Goal: Task Accomplishment & Management: Manage account settings

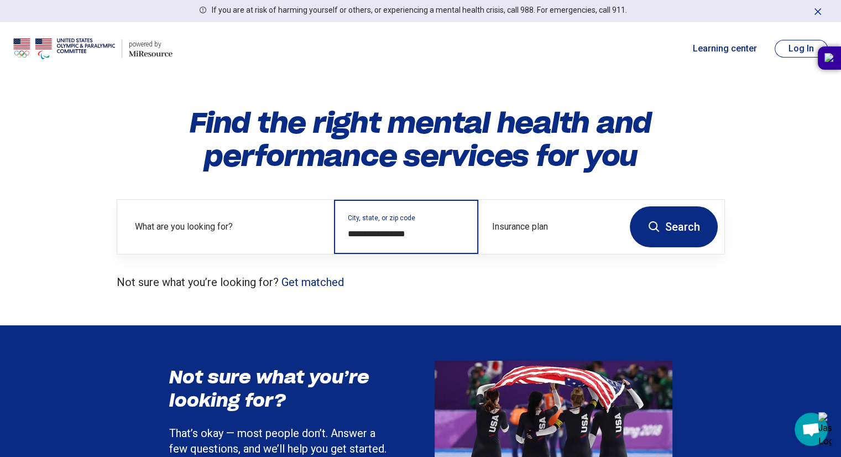
click at [403, 235] on input "**********" at bounding box center [406, 233] width 117 height 13
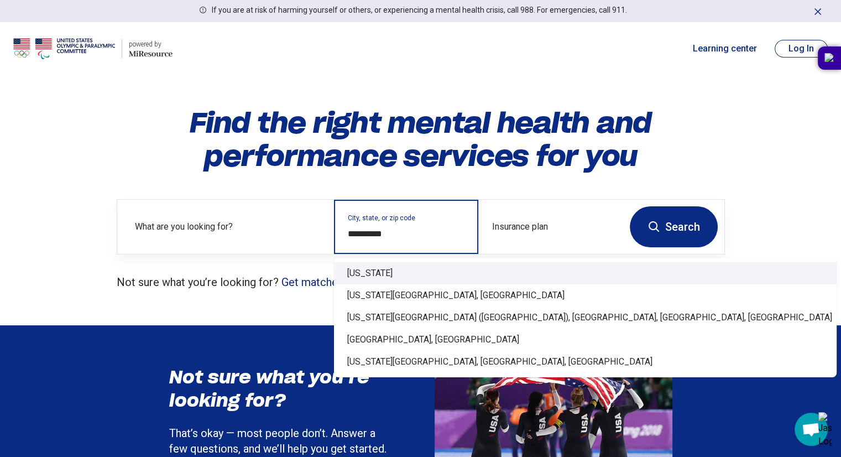
click at [361, 280] on div "New Jersey" at bounding box center [585, 273] width 503 height 22
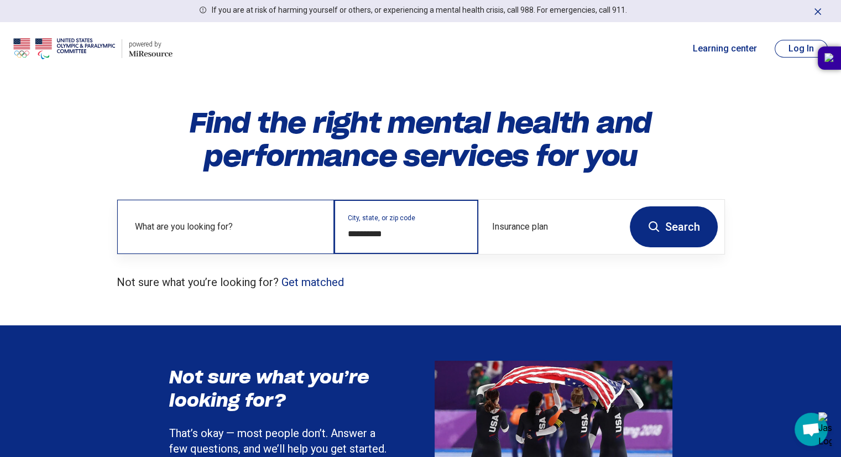
type input "**********"
click at [174, 227] on label "What are you looking for?" at bounding box center [228, 226] width 186 height 13
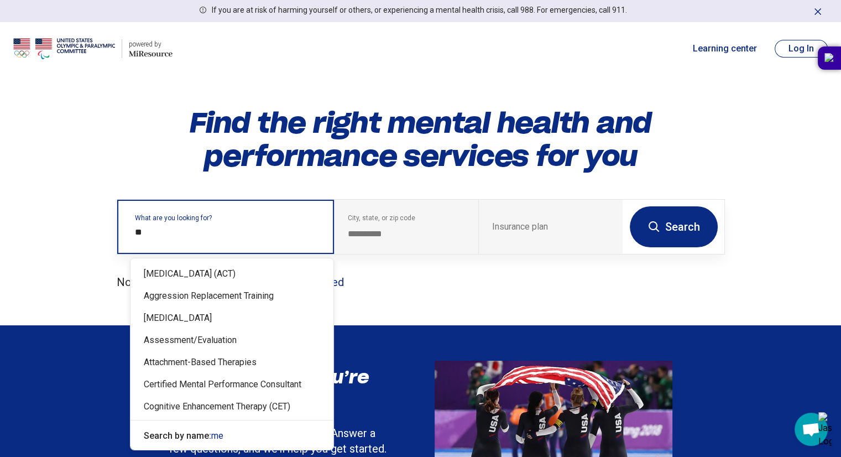
type input "*"
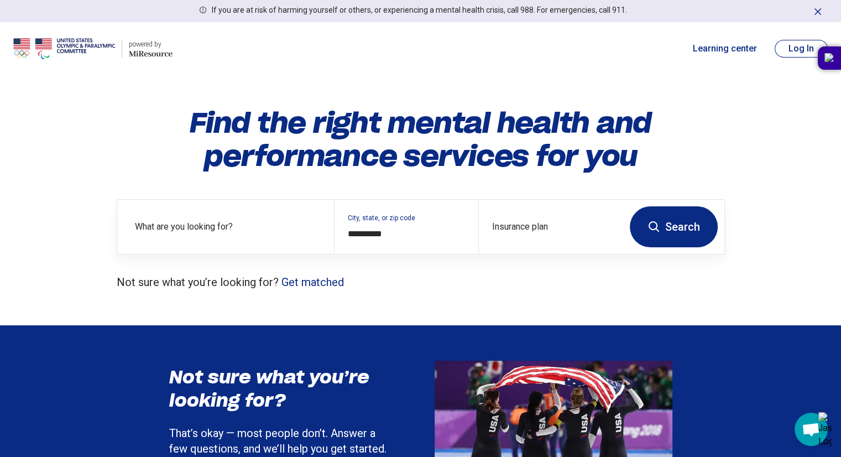
click at [693, 224] on button "Search" at bounding box center [674, 226] width 88 height 41
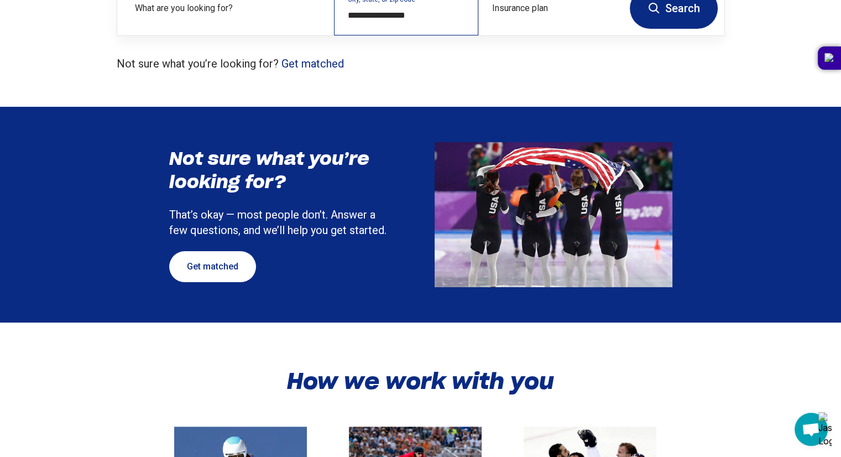
scroll to position [106, 0]
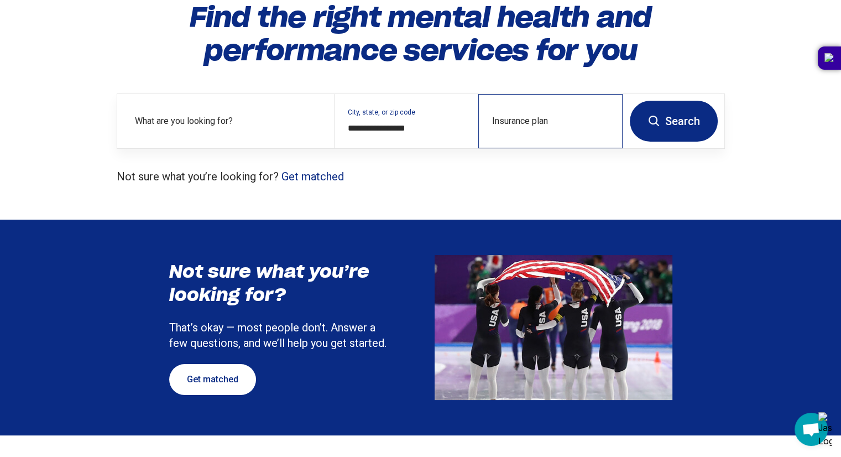
click at [541, 114] on div "Insurance plan" at bounding box center [550, 121] width 144 height 54
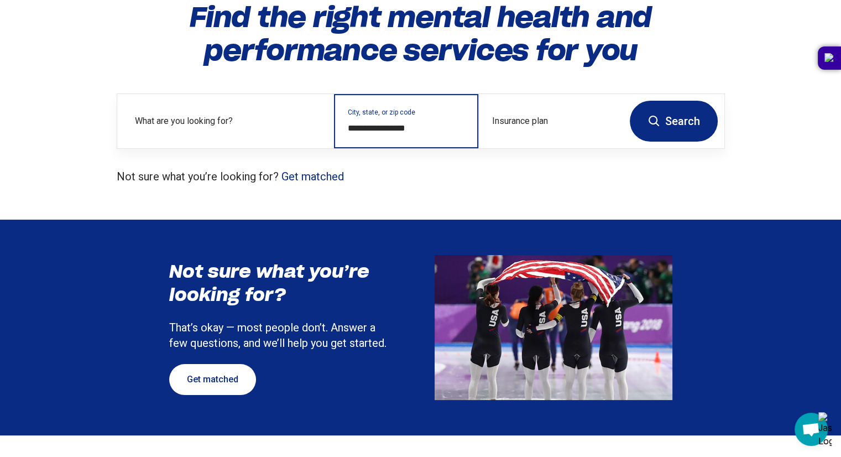
click at [394, 130] on input "**********" at bounding box center [406, 128] width 117 height 13
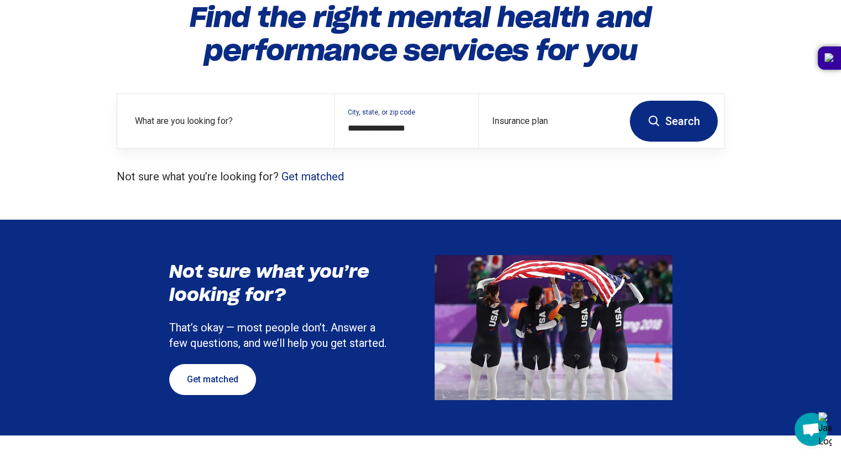
click at [318, 175] on link "Get matched" at bounding box center [312, 176] width 62 height 13
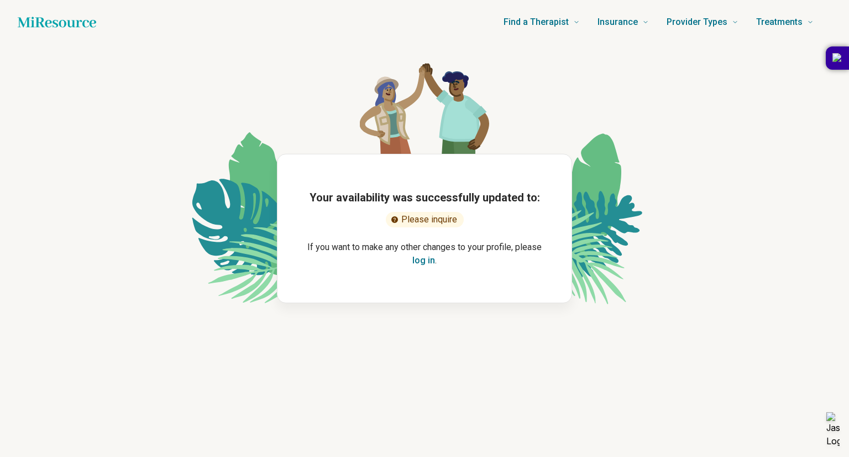
click at [425, 264] on button "log in" at bounding box center [423, 260] width 23 height 13
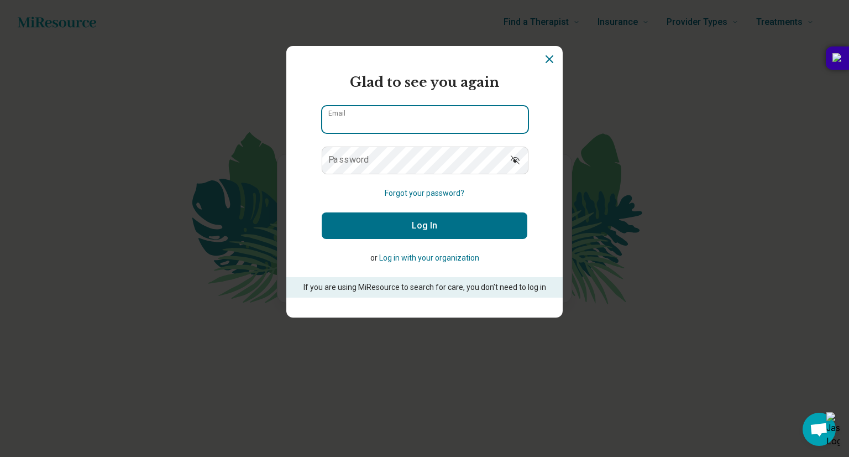
click at [365, 121] on input "Email" at bounding box center [425, 119] width 206 height 27
type input "**********"
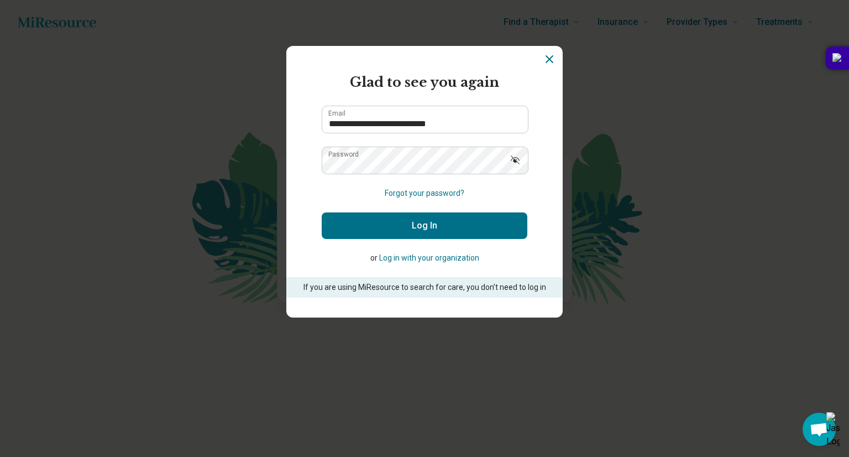
click at [430, 239] on form "**********" at bounding box center [425, 184] width 206 height 225
click at [434, 225] on button "Log In" at bounding box center [425, 225] width 206 height 27
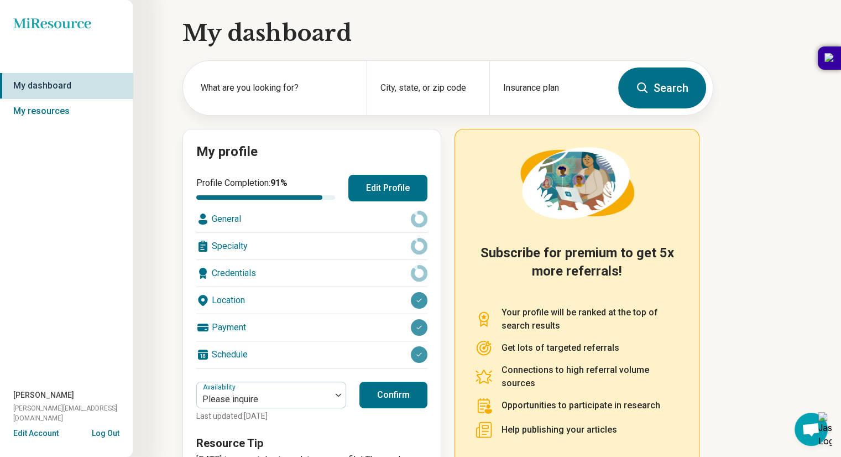
click at [393, 191] on button "Edit Profile" at bounding box center [387, 188] width 79 height 27
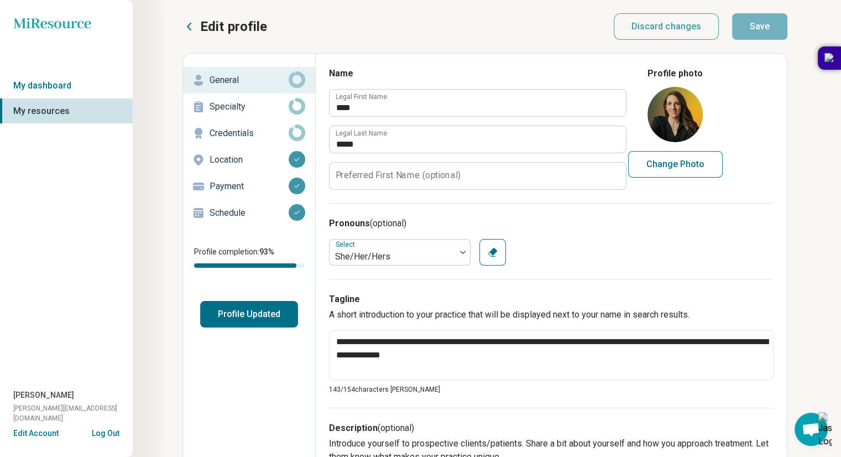
click at [232, 107] on p "Specialty" at bounding box center [249, 106] width 79 height 13
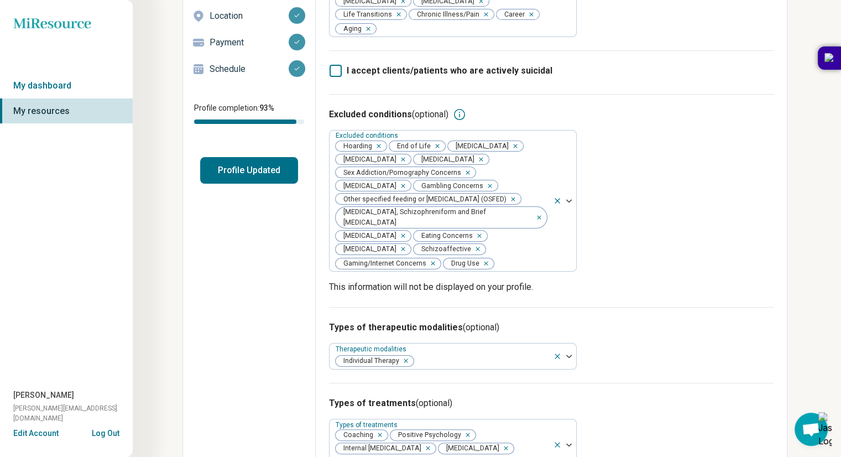
scroll to position [150, 0]
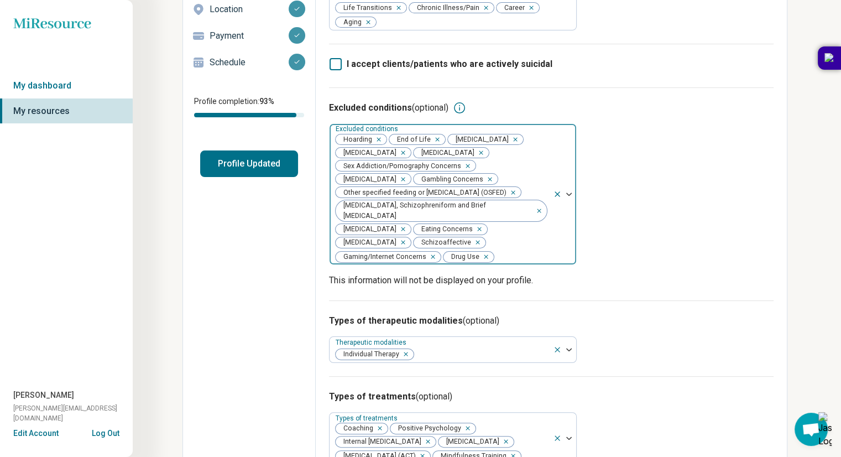
click at [568, 200] on div at bounding box center [564, 194] width 23 height 140
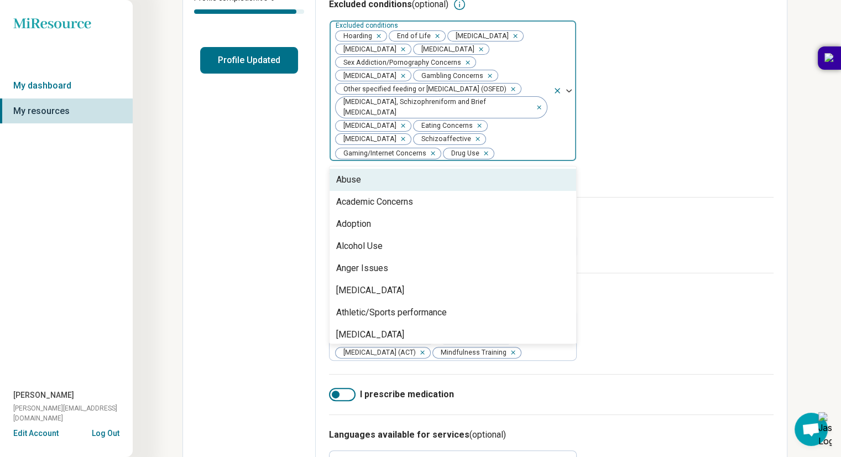
scroll to position [257, 0]
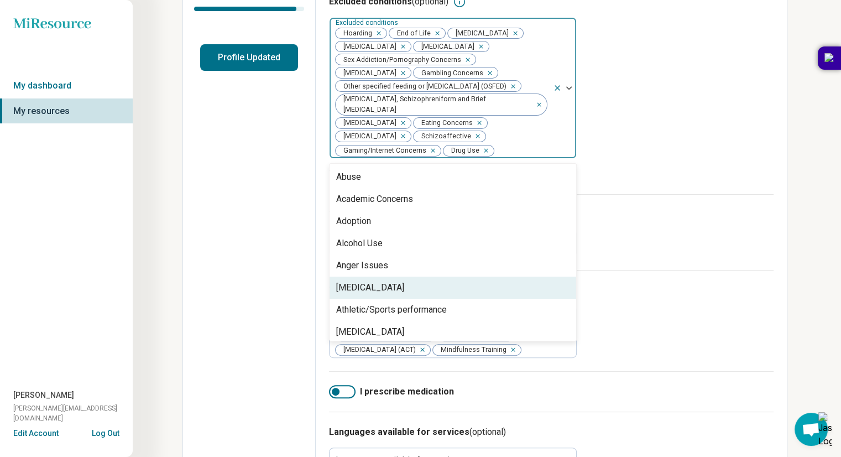
click at [404, 294] on div "Antisocial Personality" at bounding box center [370, 287] width 68 height 13
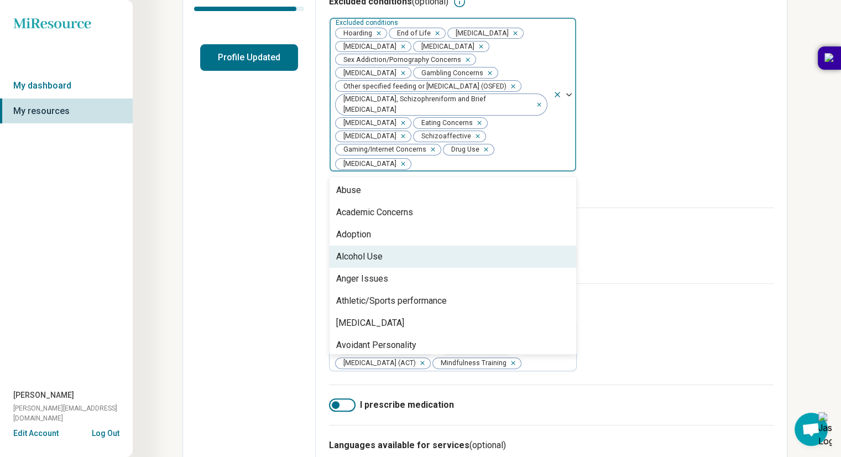
click at [365, 253] on div "Alcohol Use" at bounding box center [359, 256] width 46 height 13
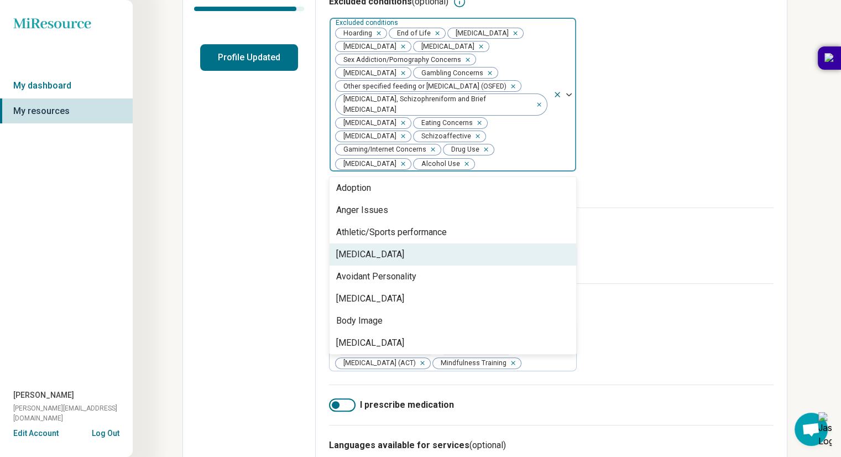
scroll to position [44, 0]
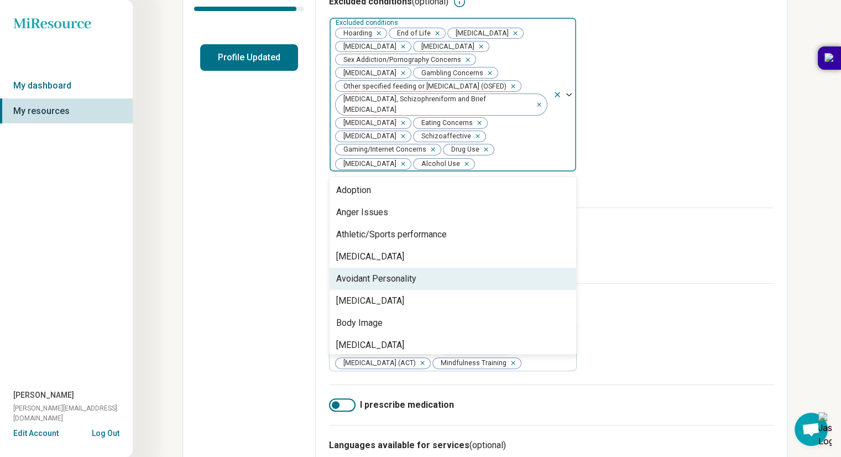
click at [409, 274] on div "Avoidant Personality" at bounding box center [376, 278] width 80 height 13
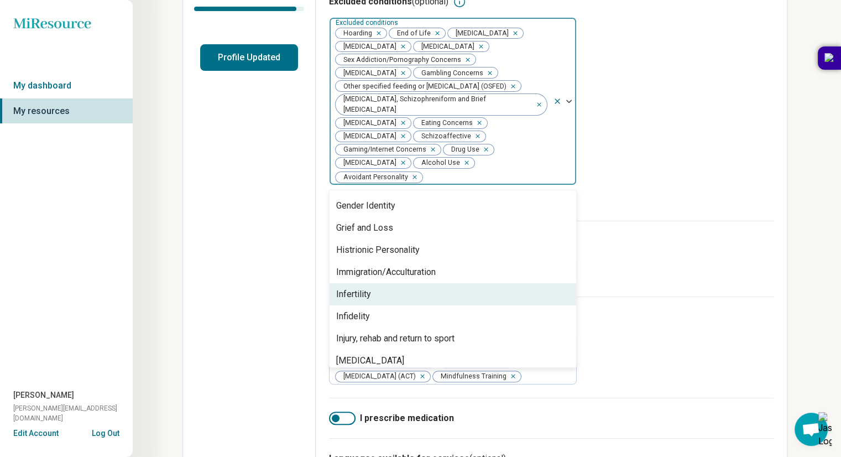
scroll to position [484, 0]
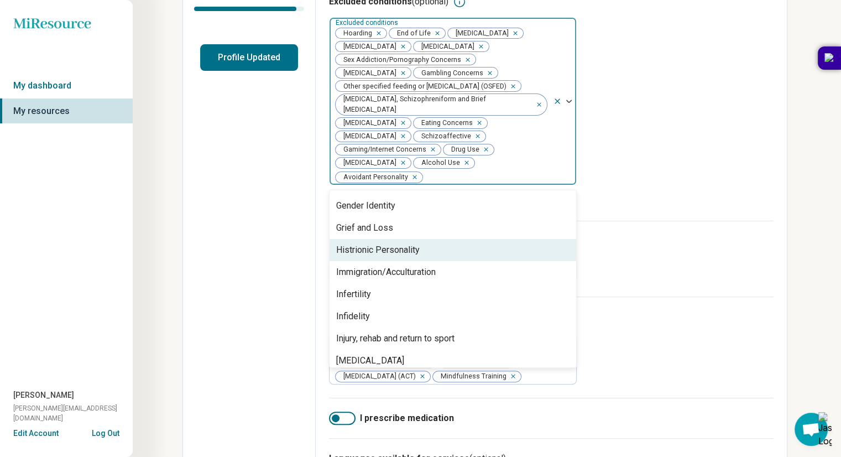
click at [399, 244] on div "Histrionic Personality" at bounding box center [377, 249] width 83 height 13
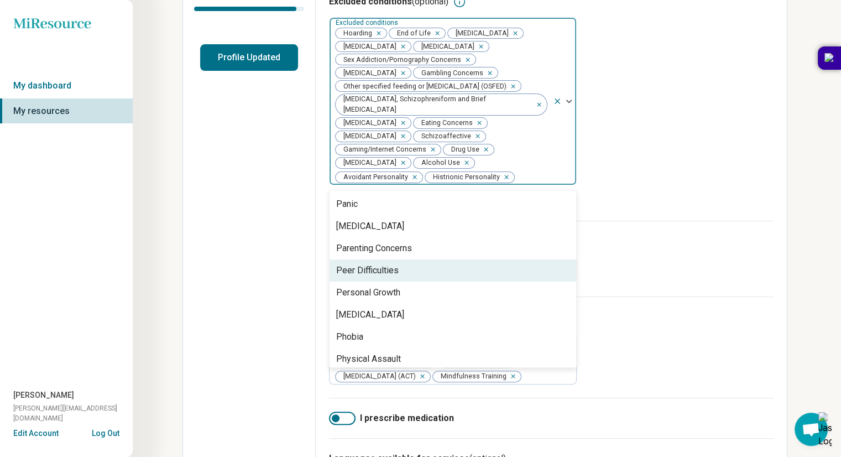
scroll to position [795, 0]
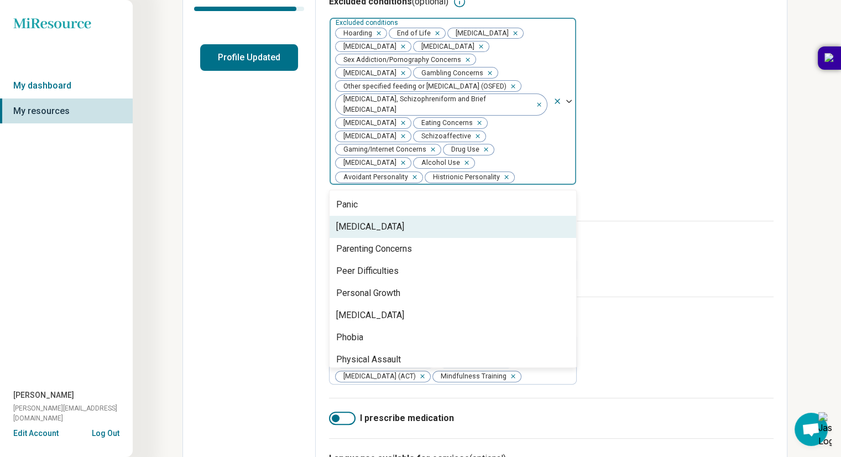
click at [365, 225] on div "Paranoid Personality" at bounding box center [370, 226] width 68 height 13
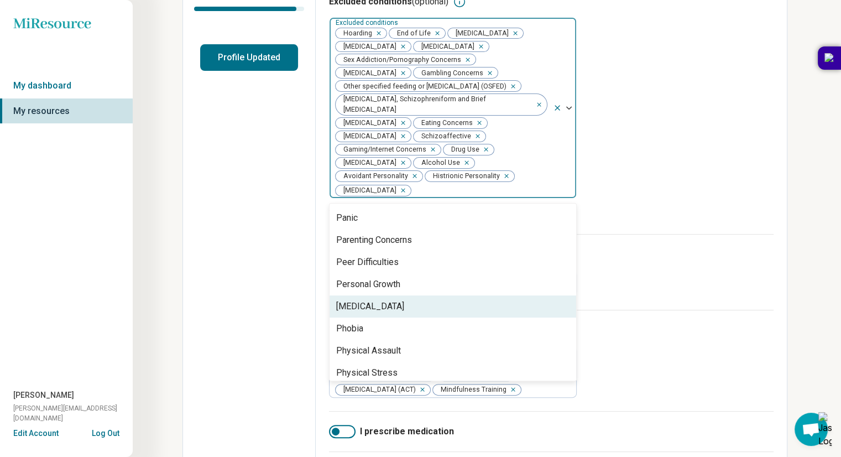
click at [390, 303] on div "[MEDICAL_DATA]" at bounding box center [370, 306] width 68 height 13
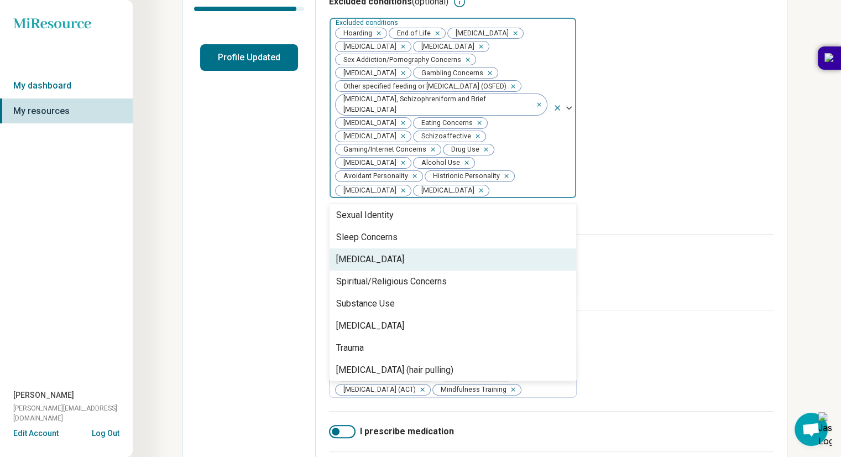
scroll to position [1287, 0]
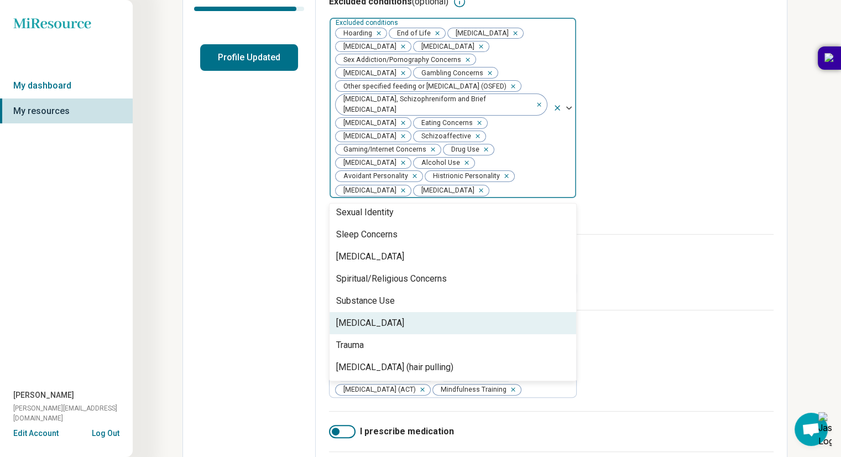
click at [380, 323] on div "[MEDICAL_DATA]" at bounding box center [370, 322] width 68 height 13
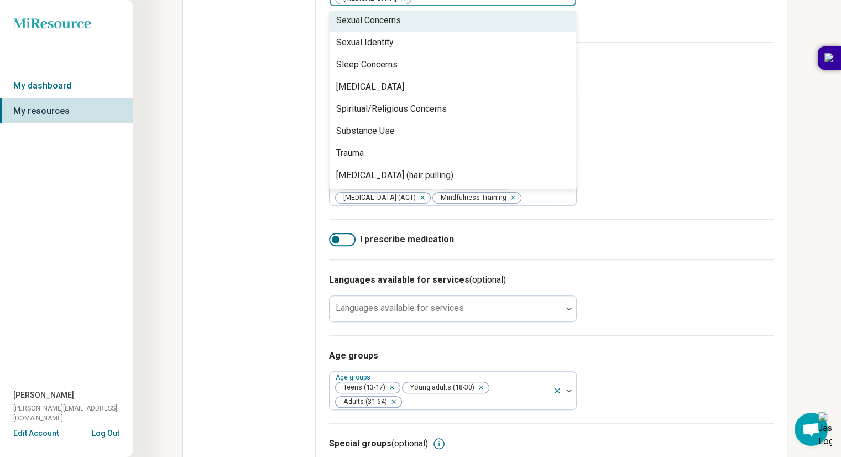
scroll to position [467, 0]
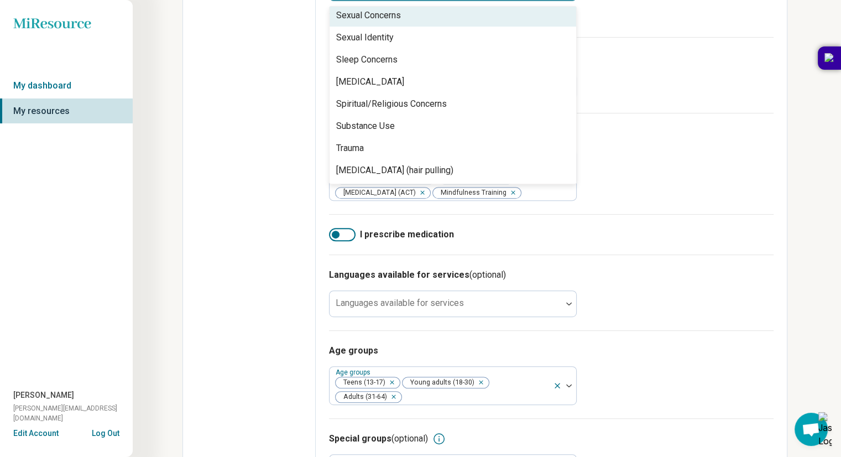
click at [612, 214] on div "Types of treatments (optional) Types of treatments Coaching Positive Psychology…" at bounding box center [551, 163] width 445 height 101
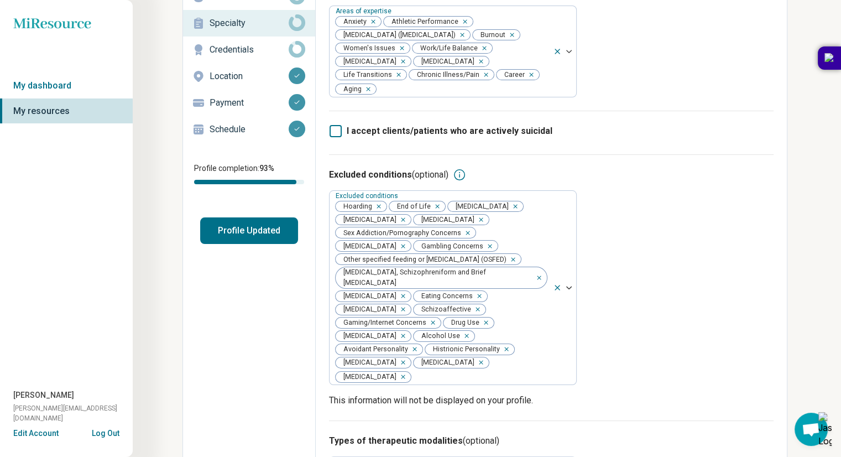
scroll to position [0, 0]
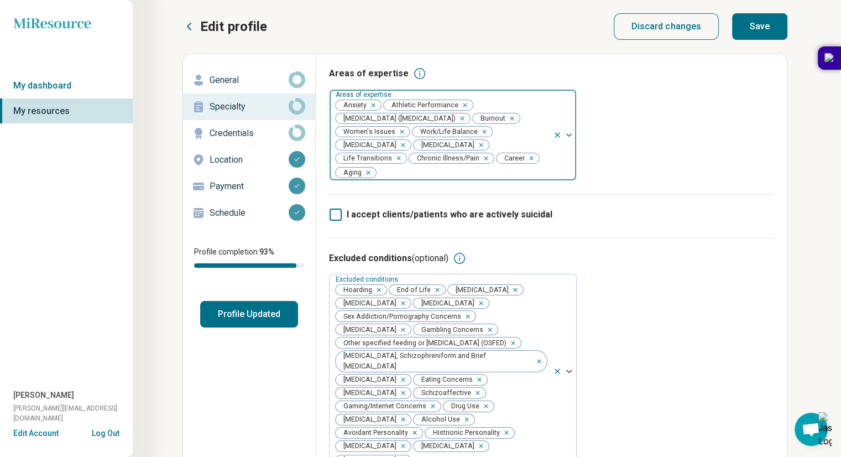
click at [560, 171] on div at bounding box center [564, 135] width 23 height 91
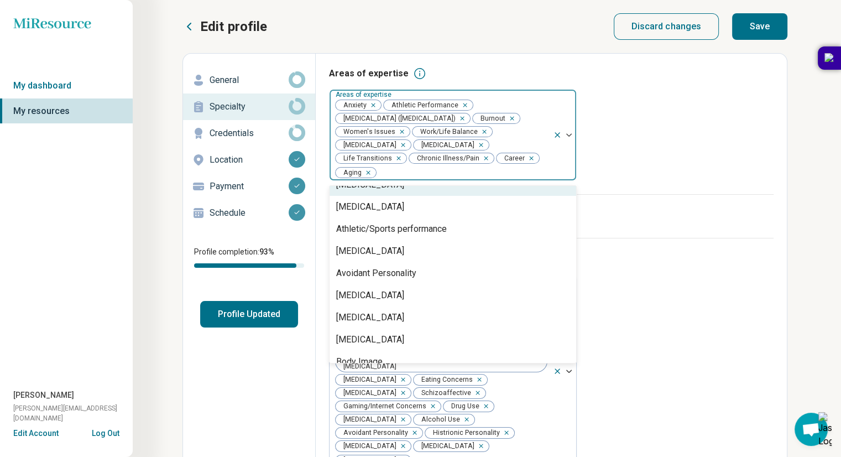
scroll to position [124, 0]
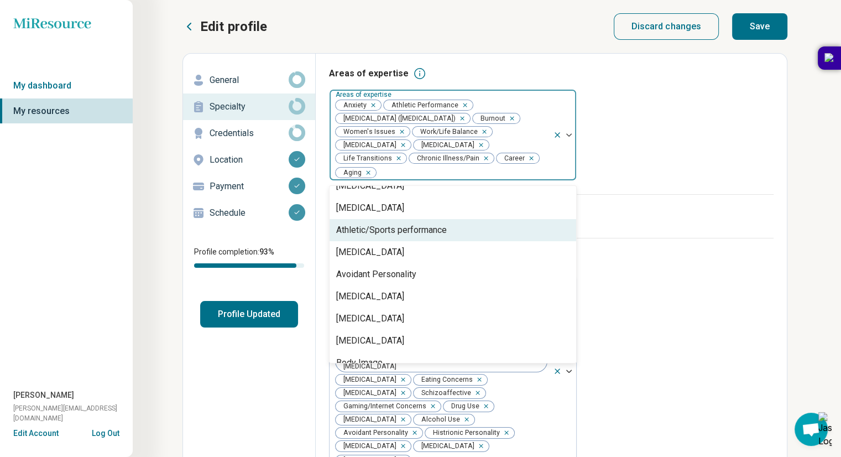
click at [424, 229] on div "Athletic/Sports performance" at bounding box center [391, 229] width 111 height 13
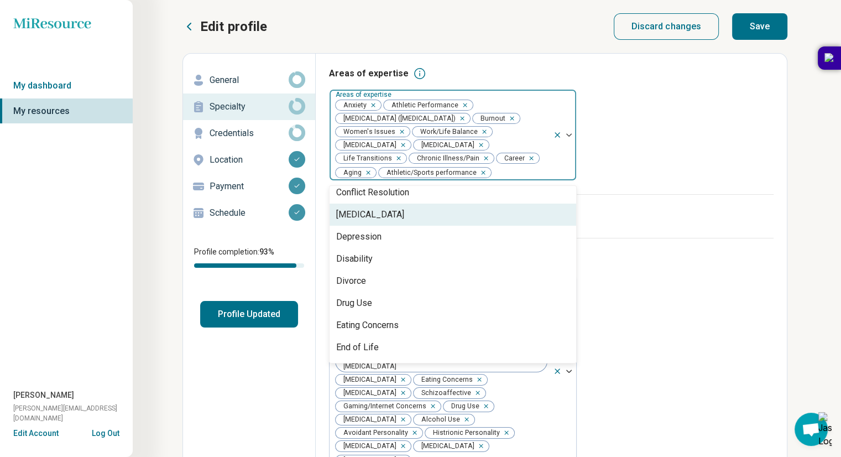
scroll to position [462, 0]
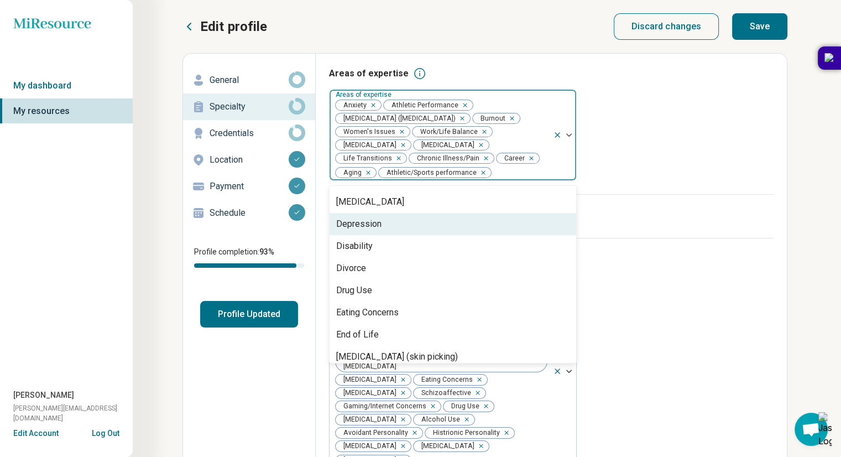
click at [377, 228] on div "Depression" at bounding box center [358, 223] width 45 height 13
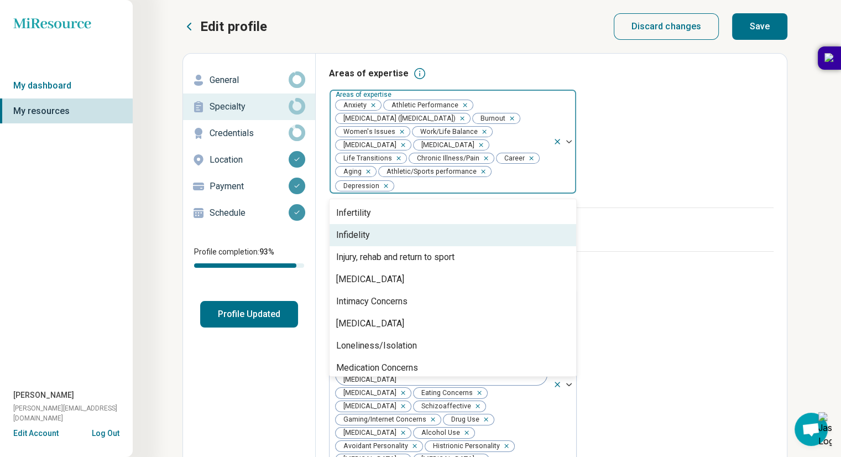
scroll to position [820, 0]
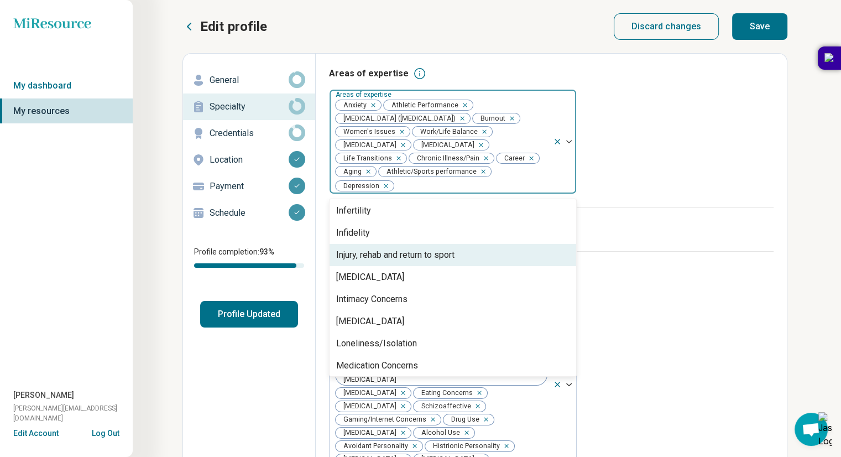
click at [449, 259] on div "Injury, rehab and return to sport" at bounding box center [395, 254] width 118 height 13
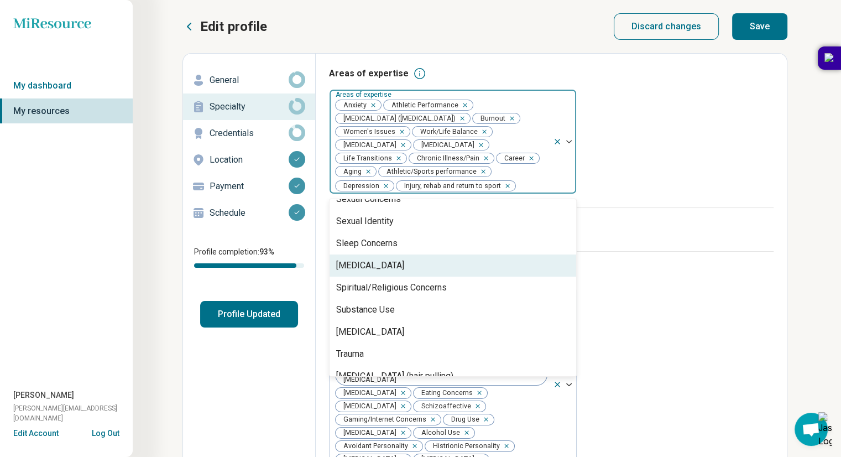
scroll to position [1707, 0]
click at [657, 164] on div "Areas of expertise option Injury, rehab and return to sport, selected. 85 resul…" at bounding box center [551, 137] width 445 height 140
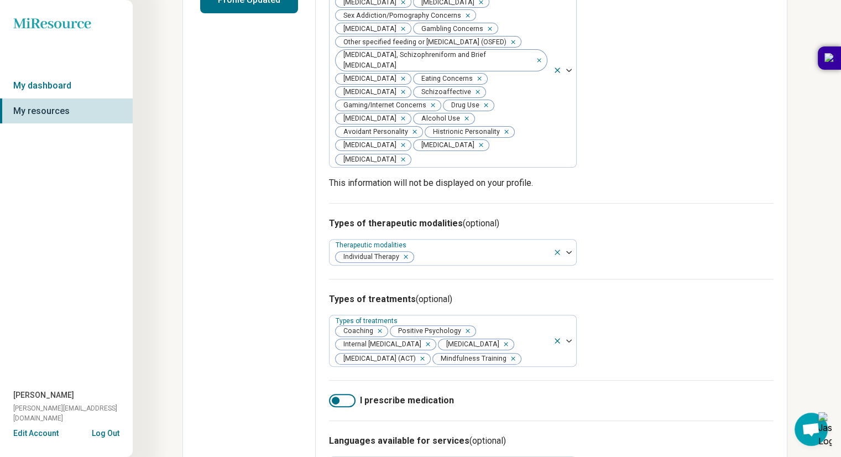
scroll to position [315, 0]
click at [530, 249] on div at bounding box center [482, 255] width 134 height 15
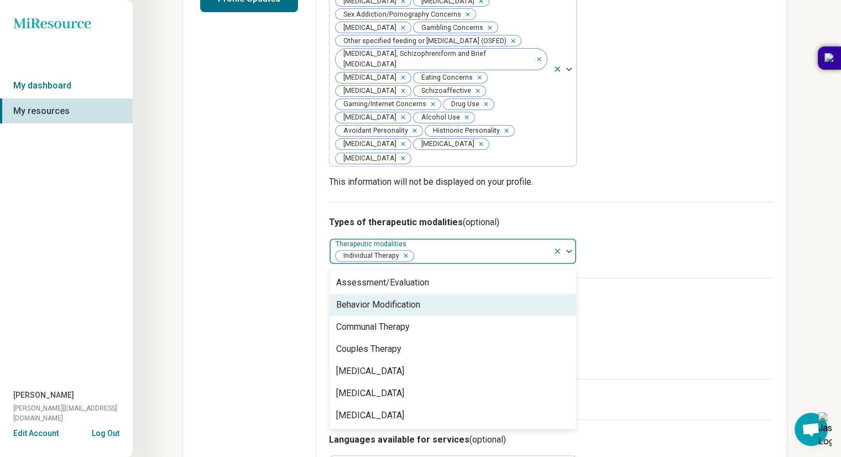
click at [683, 179] on p "This information will not be displayed on your profile." at bounding box center [551, 181] width 445 height 13
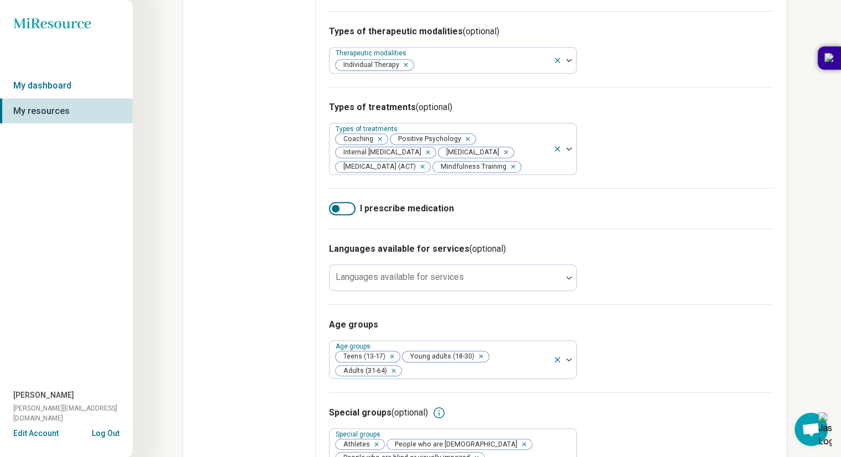
scroll to position [511, 0]
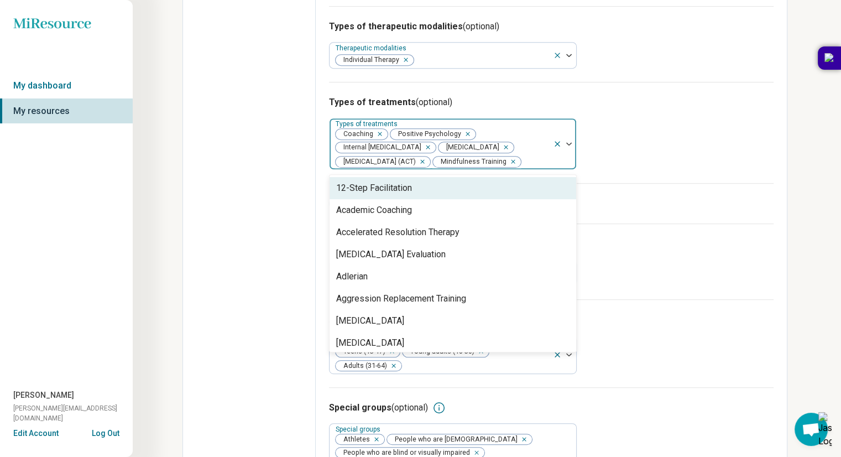
click at [537, 169] on div at bounding box center [535, 161] width 27 height 15
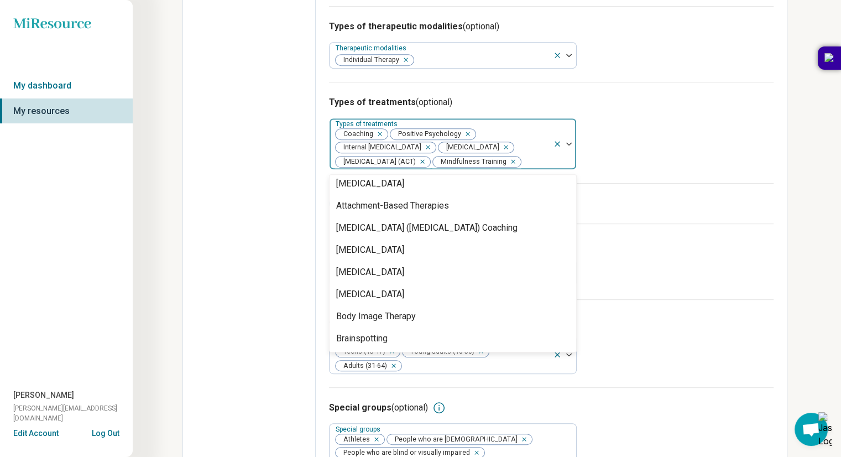
scroll to position [203, 0]
click at [670, 158] on div "Types of treatments (optional) 98 results available. Use Up and Down to choose …" at bounding box center [551, 132] width 445 height 101
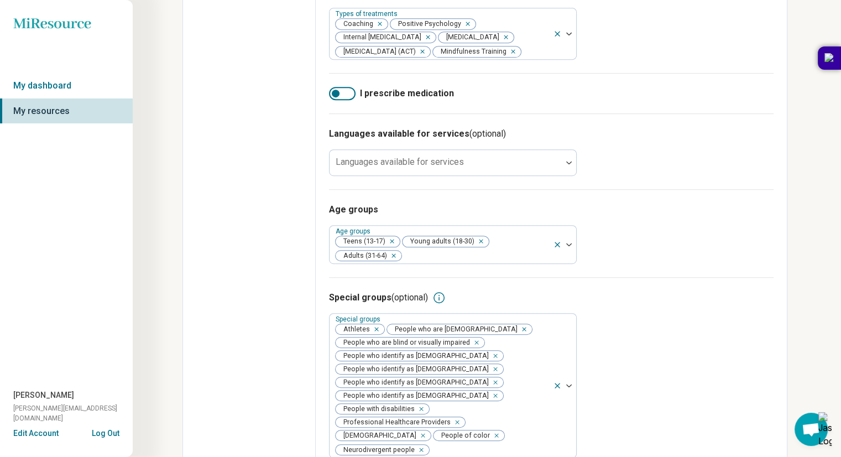
scroll to position [653, 0]
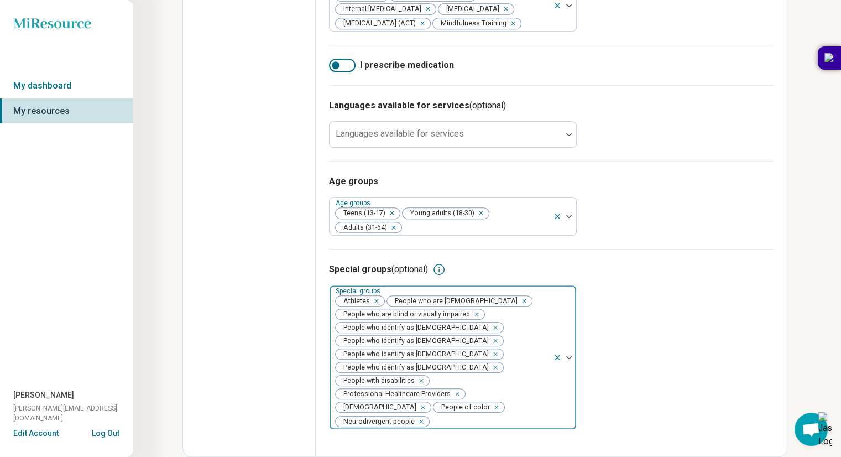
click at [557, 335] on div at bounding box center [564, 357] width 23 height 144
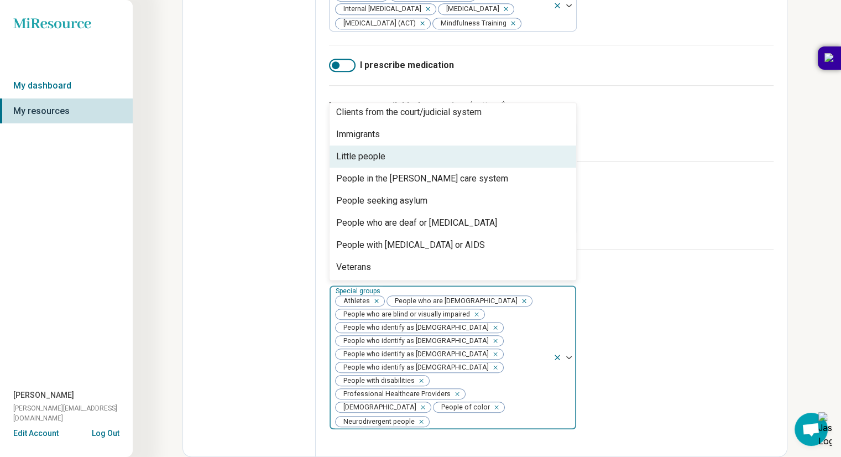
scroll to position [71, 0]
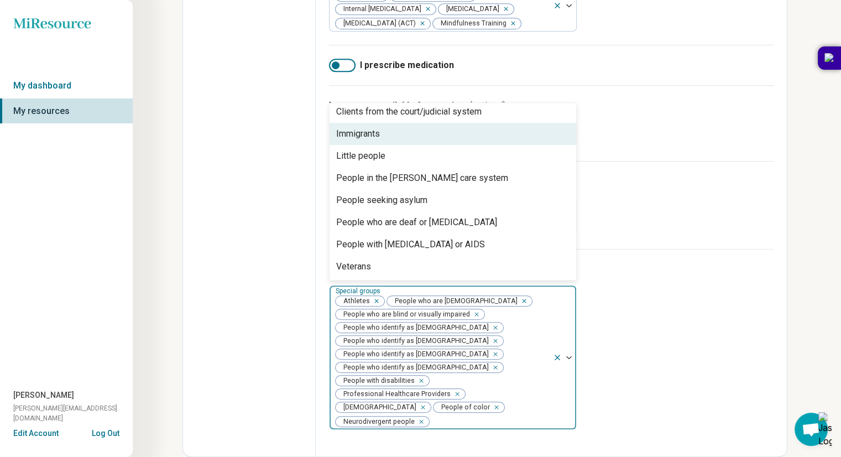
click at [368, 140] on div "Immigrants" at bounding box center [358, 133] width 44 height 13
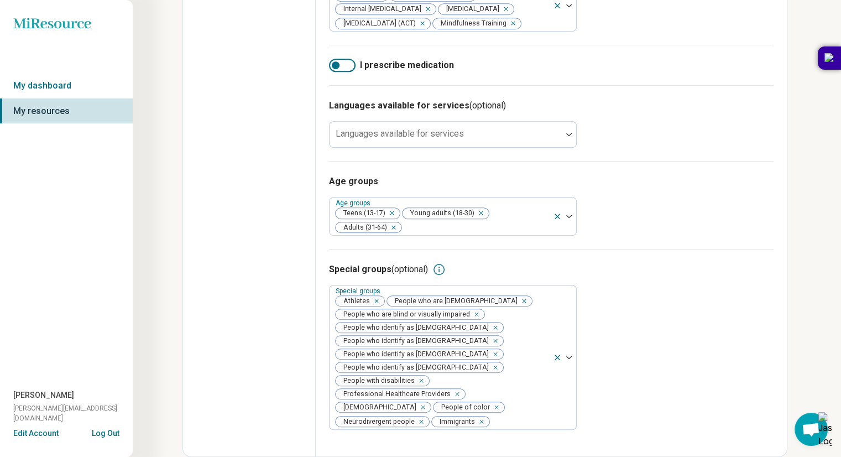
click at [641, 249] on div "Age groups Age groups Teens (13-17) Young adults (18-30) Adults (31-64)" at bounding box center [551, 205] width 445 height 88
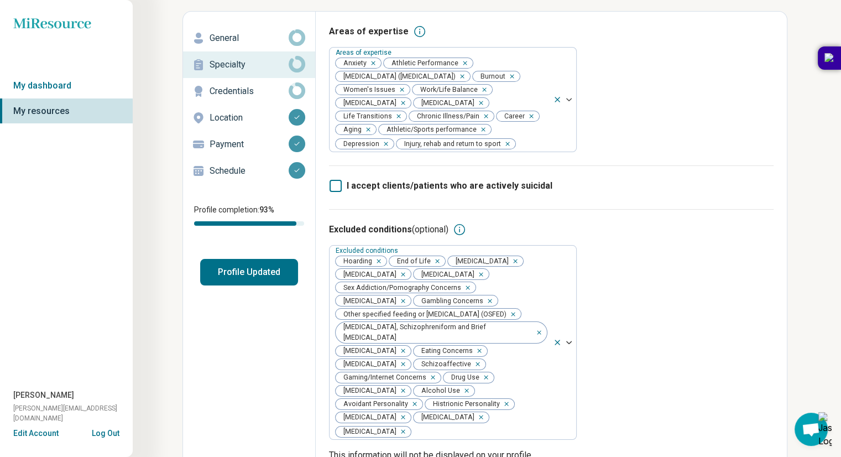
scroll to position [0, 0]
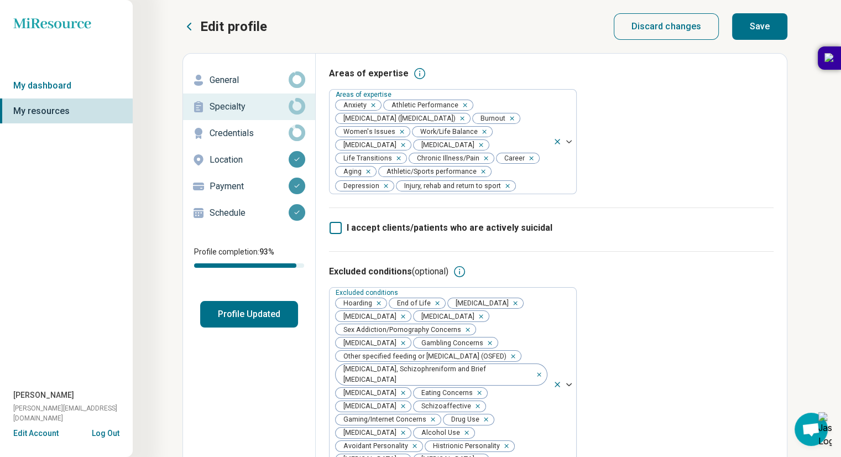
click at [221, 135] on p "Credentials" at bounding box center [249, 133] width 79 height 13
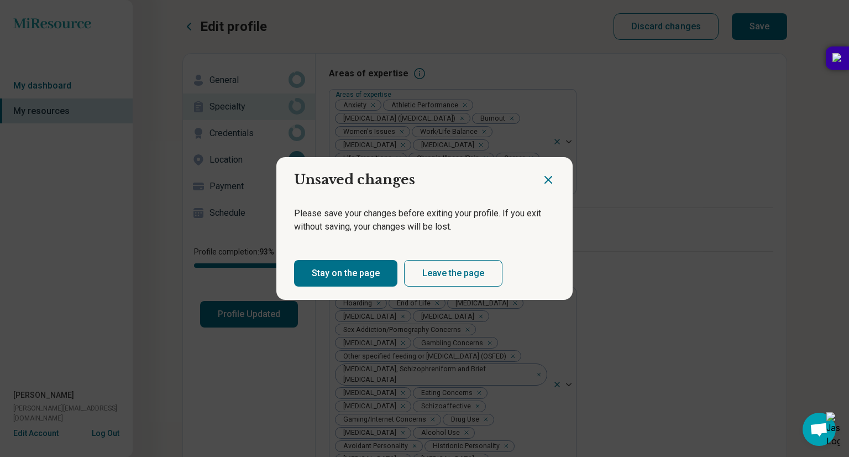
click at [332, 270] on button "Stay on the page" at bounding box center [345, 273] width 103 height 27
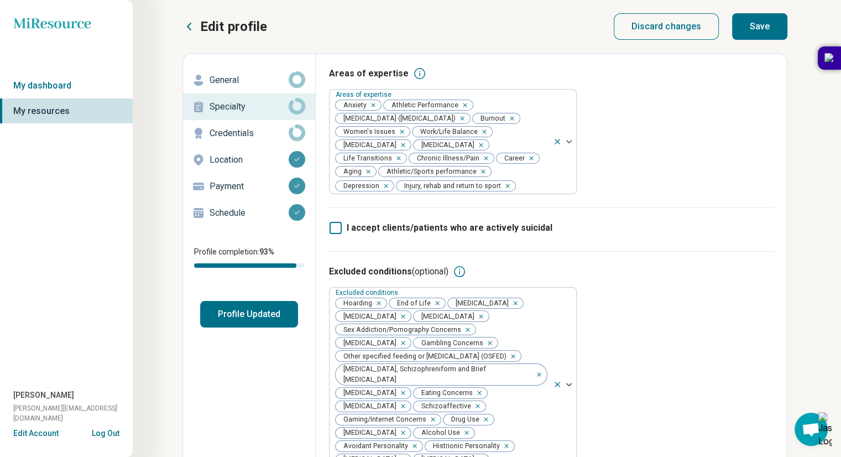
click at [771, 22] on button "Save" at bounding box center [759, 26] width 55 height 27
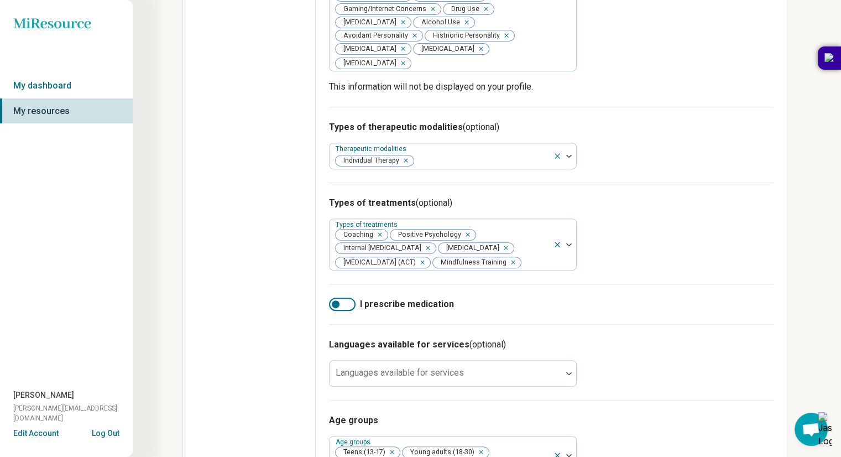
scroll to position [667, 0]
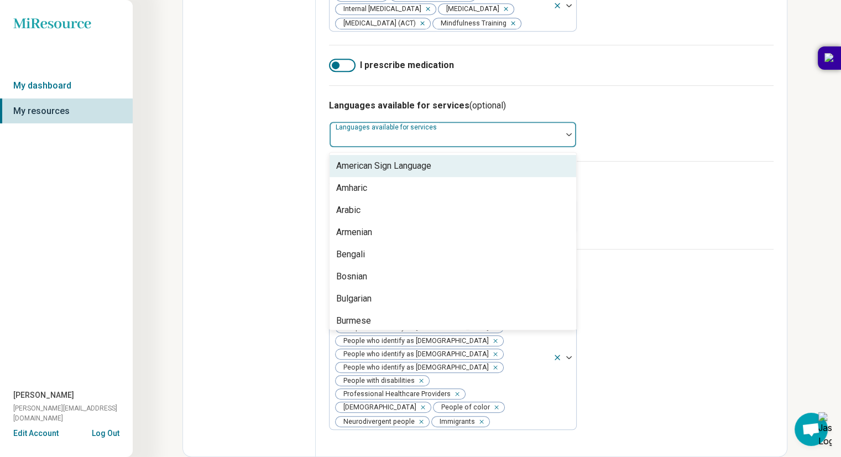
click at [543, 142] on div at bounding box center [445, 138] width 223 height 15
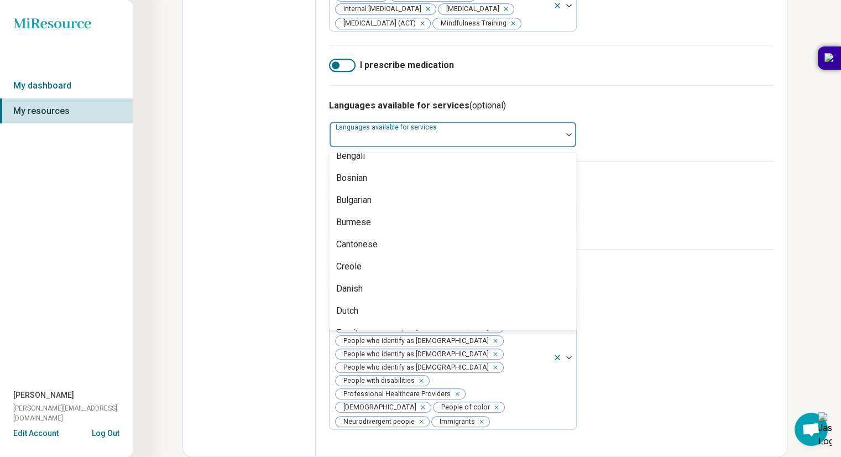
scroll to position [0, 0]
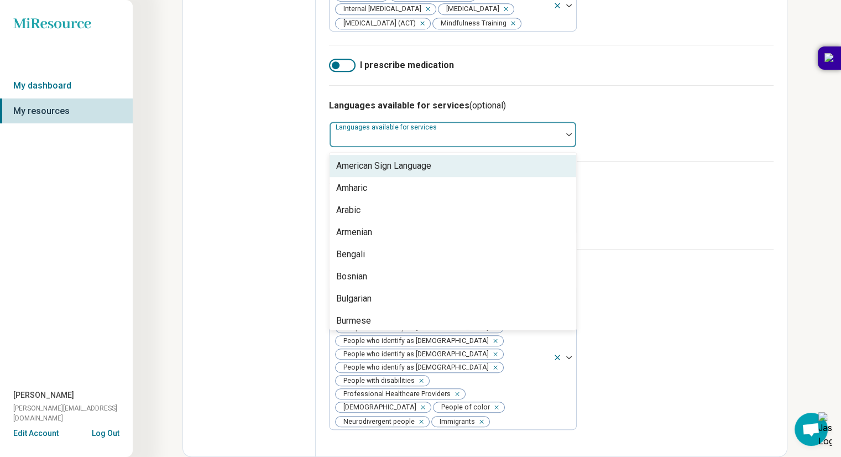
click at [655, 130] on div "Languages available for services (optional) 57 results available. Use Up and Do…" at bounding box center [551, 123] width 445 height 76
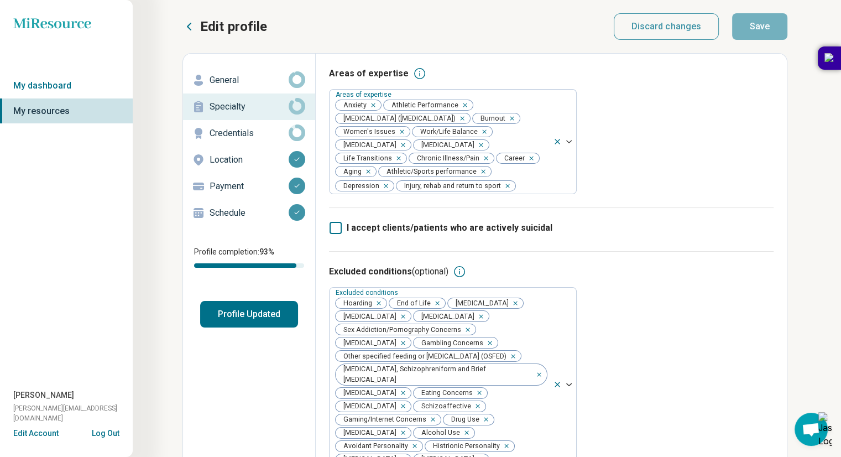
click at [219, 129] on p "Credentials" at bounding box center [249, 133] width 79 height 13
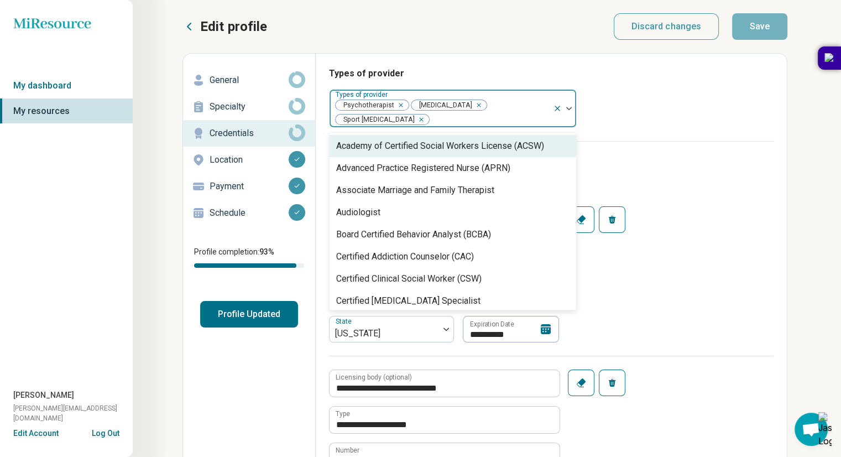
click at [533, 117] on div at bounding box center [489, 119] width 118 height 15
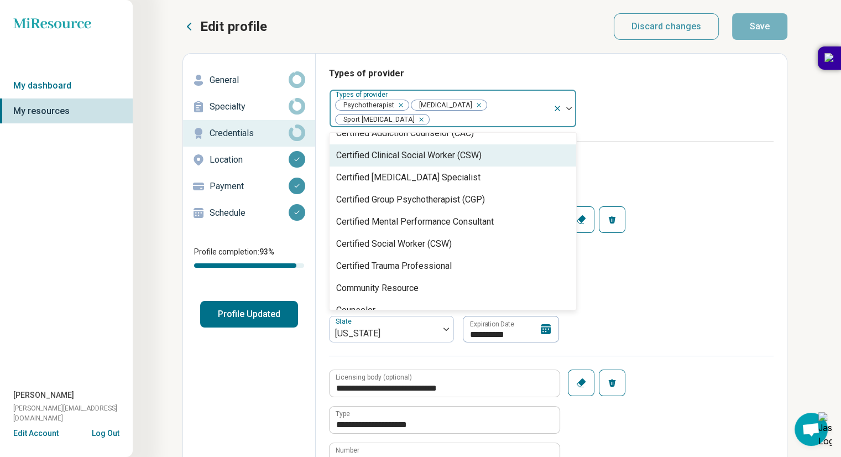
scroll to position [126, 0]
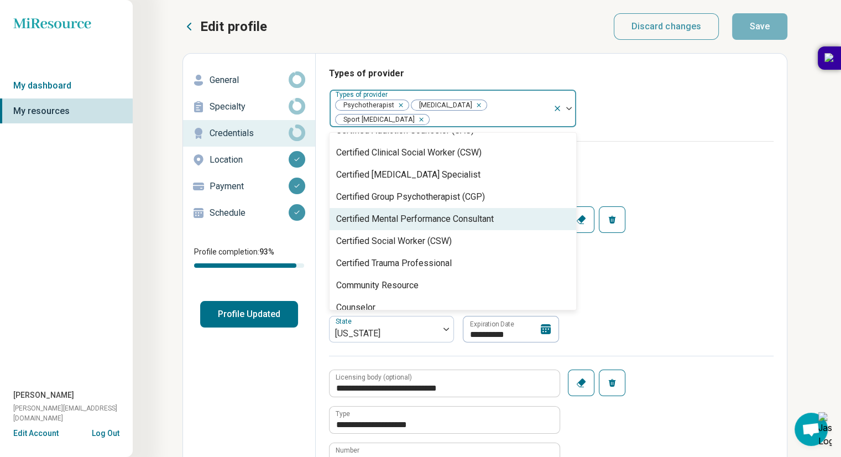
click at [448, 222] on div "Certified Mental Performance Consultant" at bounding box center [415, 218] width 158 height 13
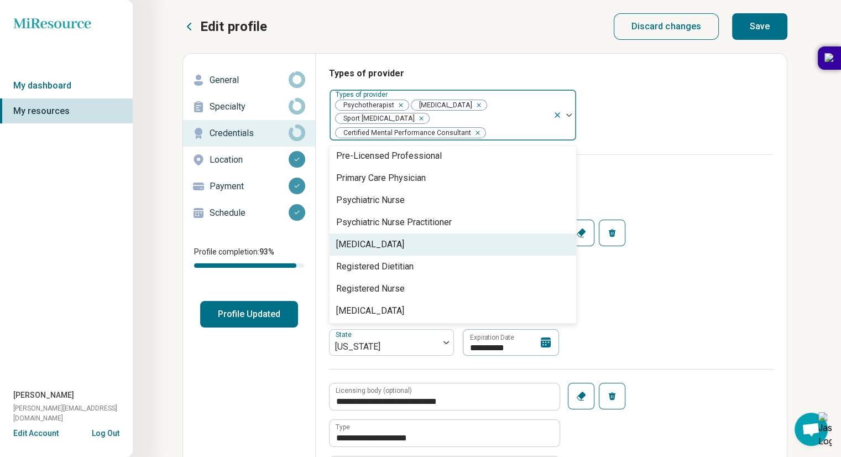
scroll to position [1265, 0]
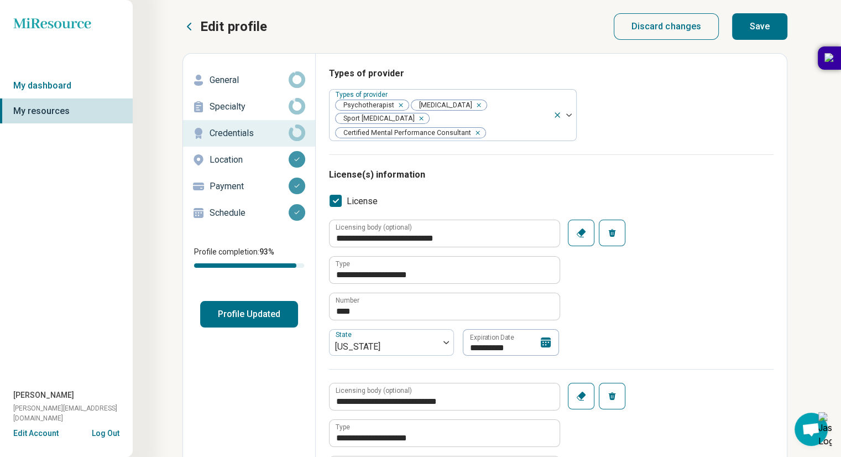
click at [682, 161] on div "**********" at bounding box center [551, 435] width 445 height 563
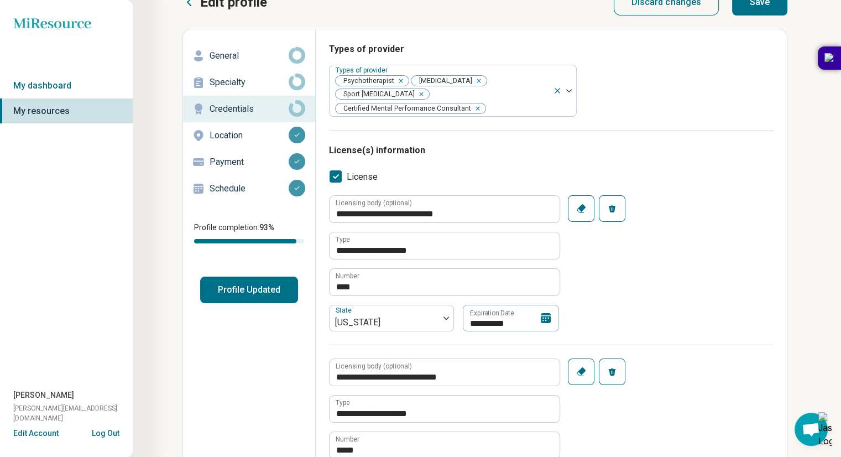
scroll to position [0, 0]
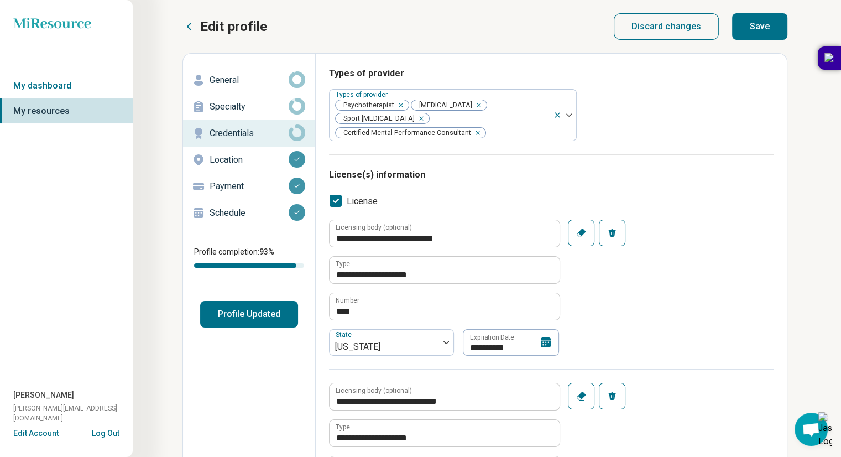
click at [761, 14] on button "Save" at bounding box center [759, 26] width 55 height 27
type textarea "*"
click at [207, 161] on div "Location" at bounding box center [249, 160] width 114 height 18
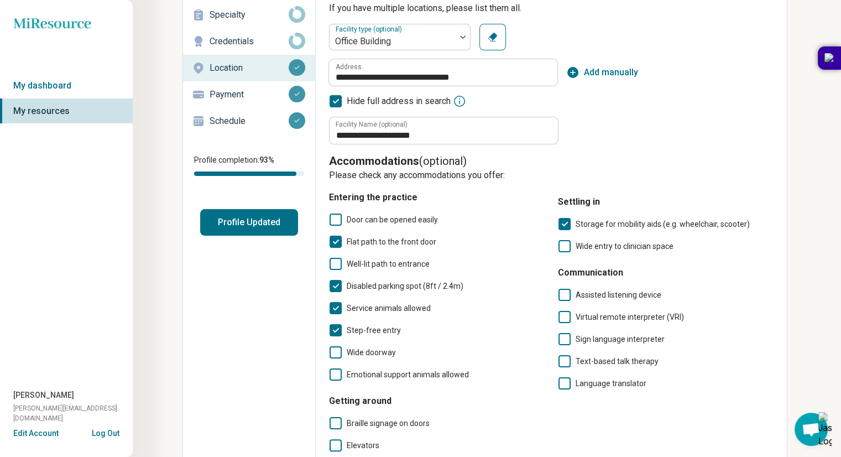
scroll to position [93, 0]
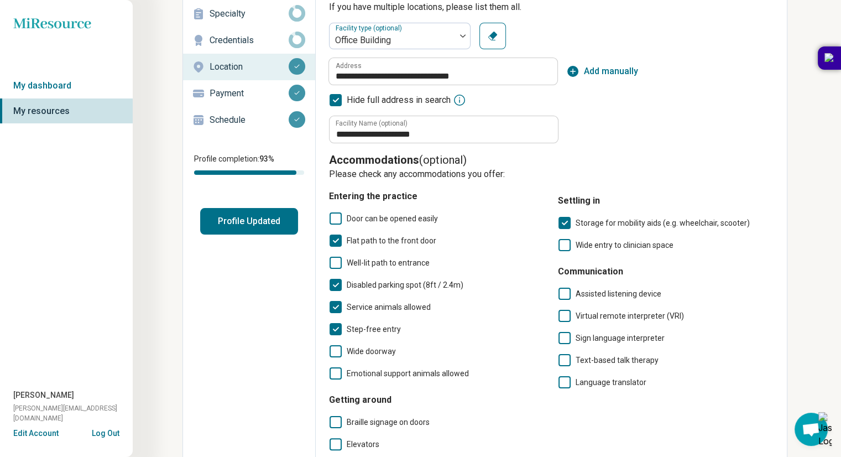
click at [234, 93] on p "Payment" at bounding box center [249, 93] width 79 height 13
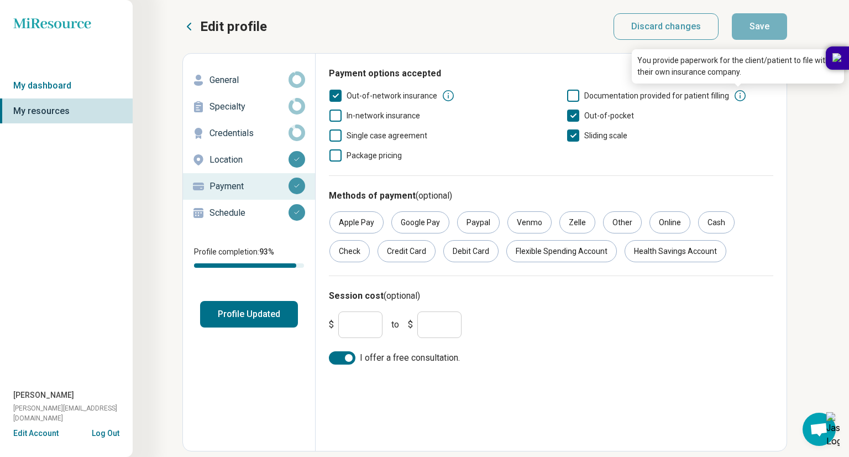
click at [738, 95] on icon at bounding box center [740, 95] width 11 height 11
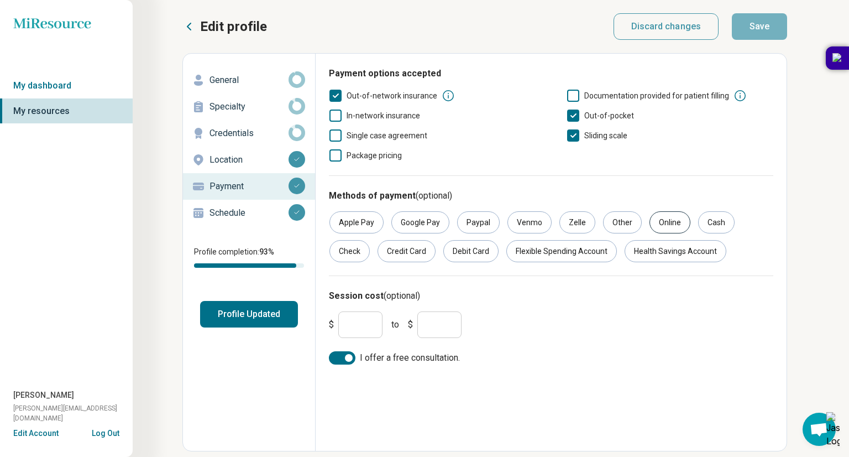
click at [655, 220] on div "Online" at bounding box center [670, 222] width 41 height 22
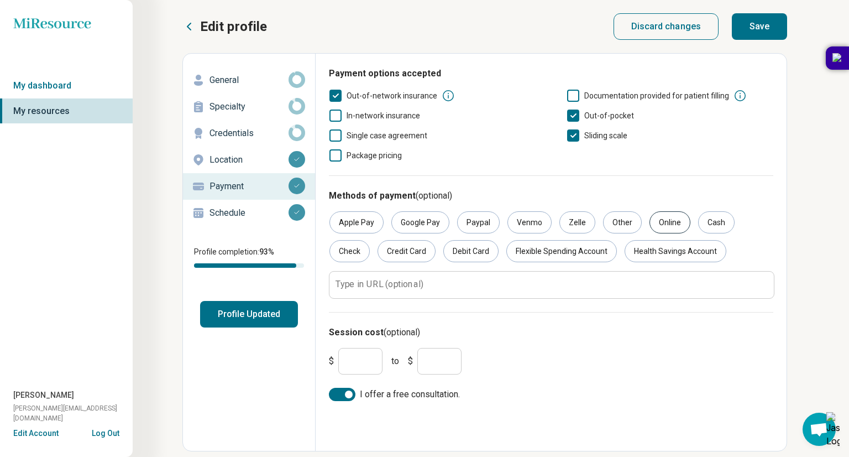
click at [655, 220] on div "Online" at bounding box center [670, 222] width 41 height 22
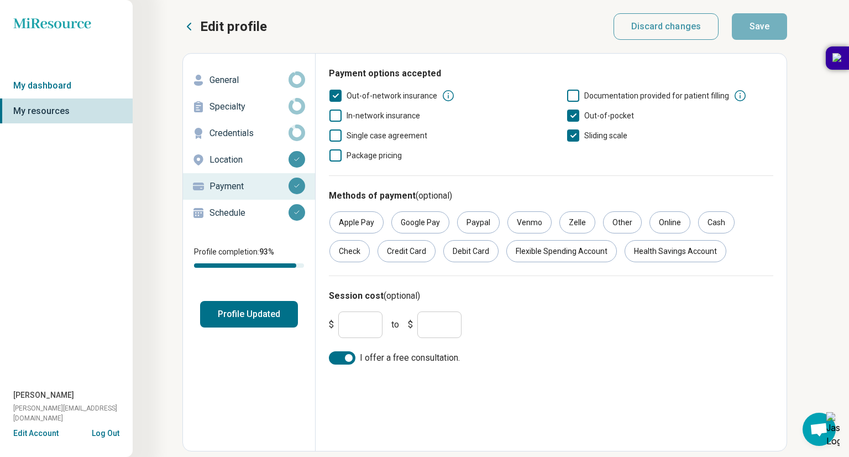
click at [232, 213] on p "Schedule" at bounding box center [249, 212] width 79 height 13
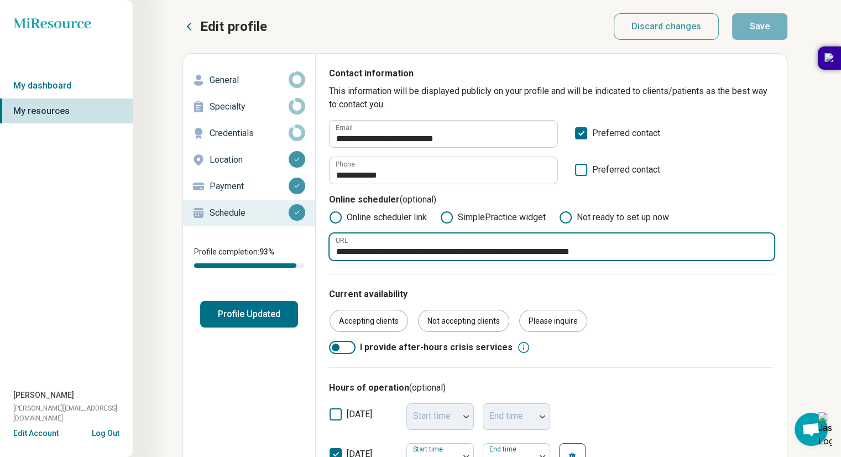
click at [506, 255] on input "**********" at bounding box center [552, 246] width 445 height 27
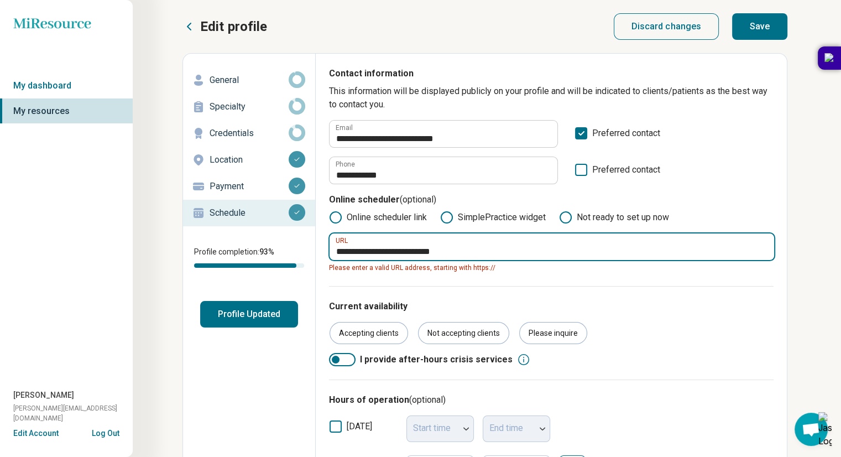
click at [336, 252] on input "**********" at bounding box center [552, 246] width 445 height 27
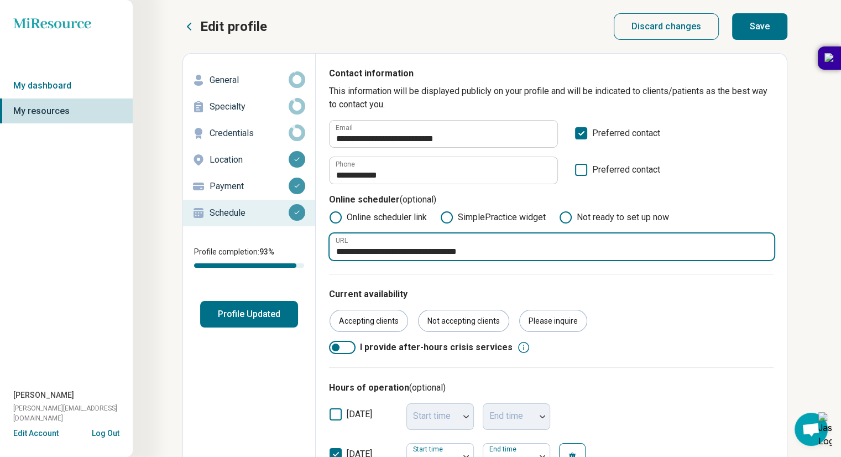
type input "**********"
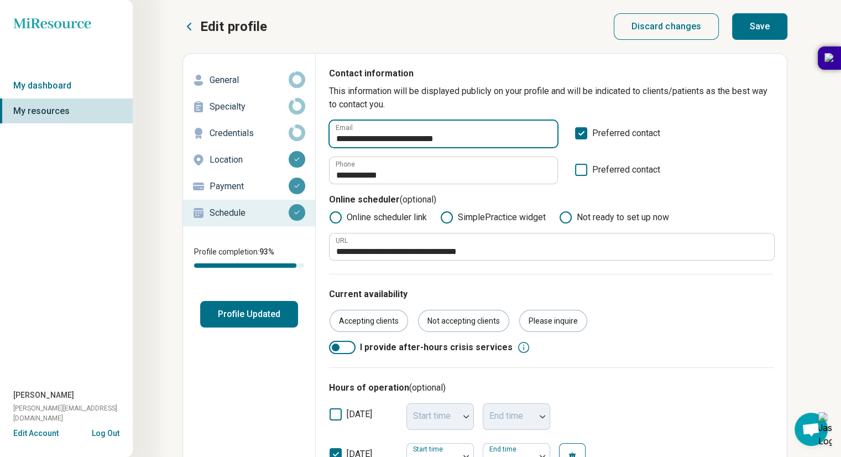
drag, startPoint x: 351, startPoint y: 138, endPoint x: 310, endPoint y: 125, distance: 42.8
type input "**********"
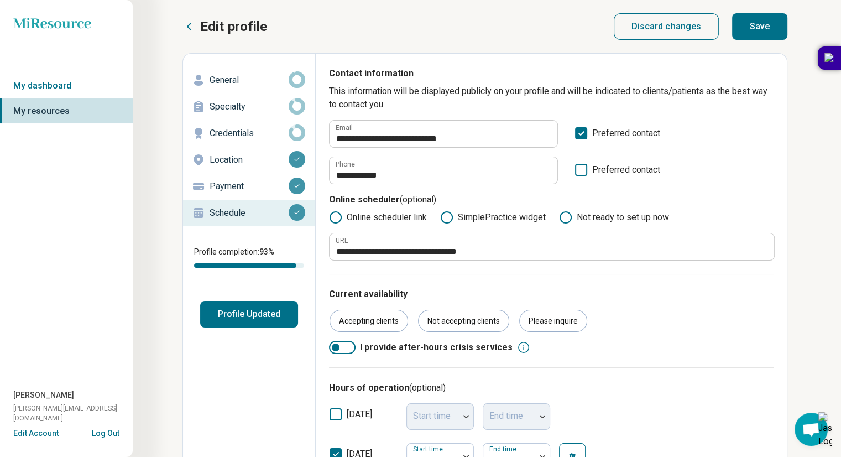
click at [757, 33] on button "Save" at bounding box center [759, 26] width 55 height 27
click at [195, 23] on icon at bounding box center [188, 26] width 13 height 13
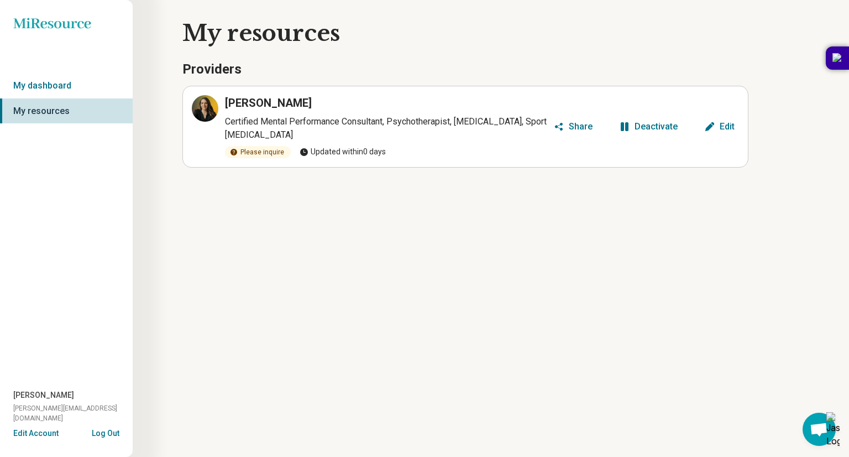
click at [580, 127] on div "Share" at bounding box center [581, 126] width 24 height 9
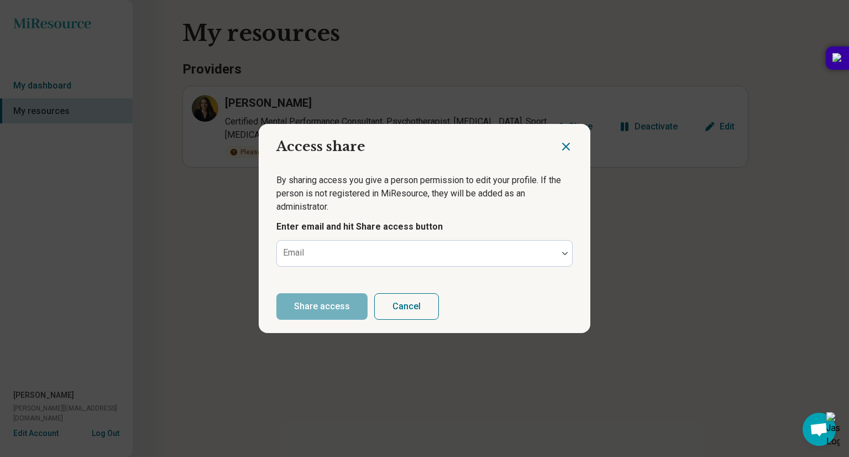
click at [394, 309] on button "Cancel" at bounding box center [406, 306] width 65 height 27
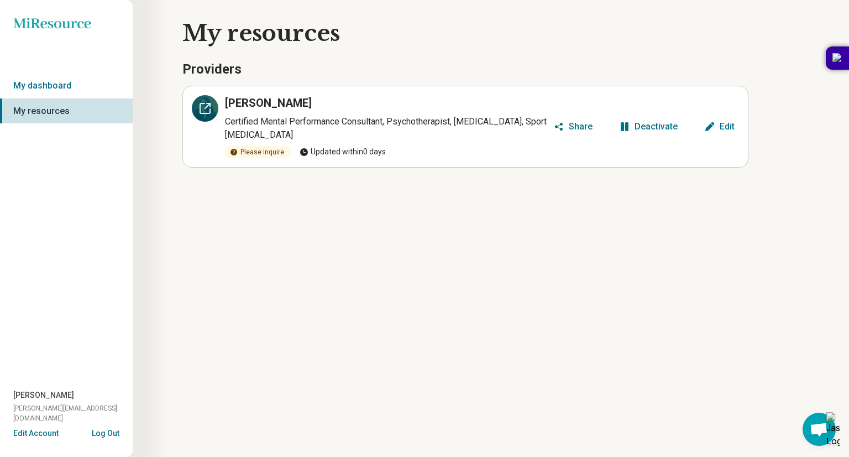
click at [206, 112] on icon at bounding box center [205, 108] width 13 height 13
click at [36, 85] on link "My dashboard" at bounding box center [66, 85] width 133 height 25
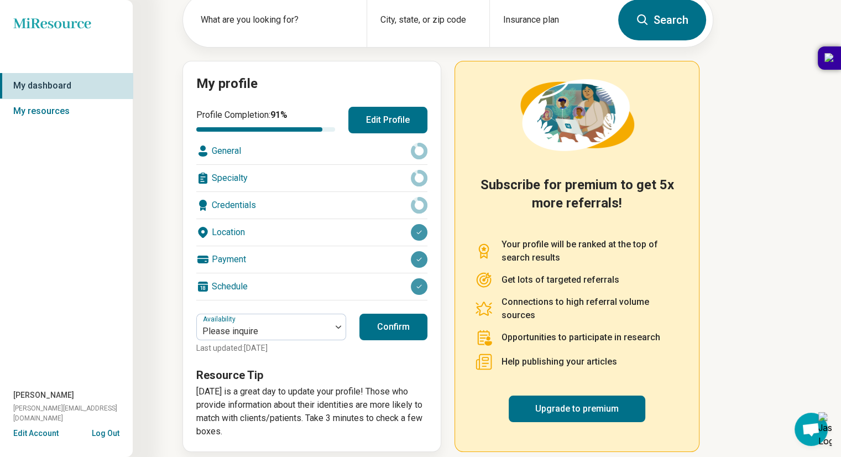
scroll to position [77, 0]
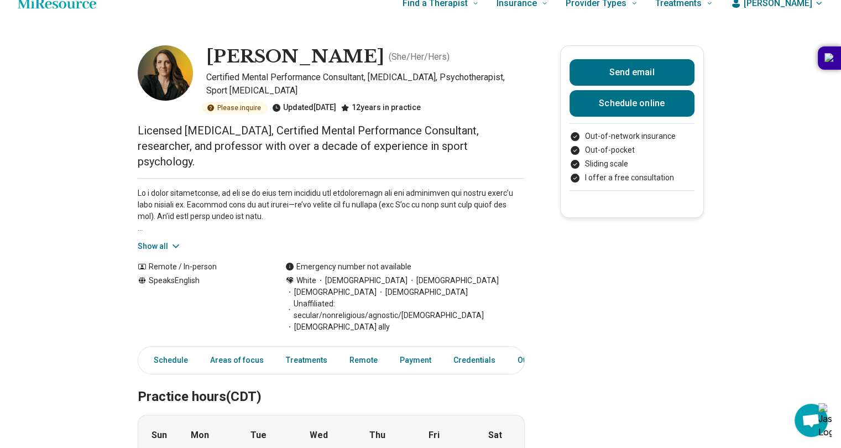
scroll to position [17, 0]
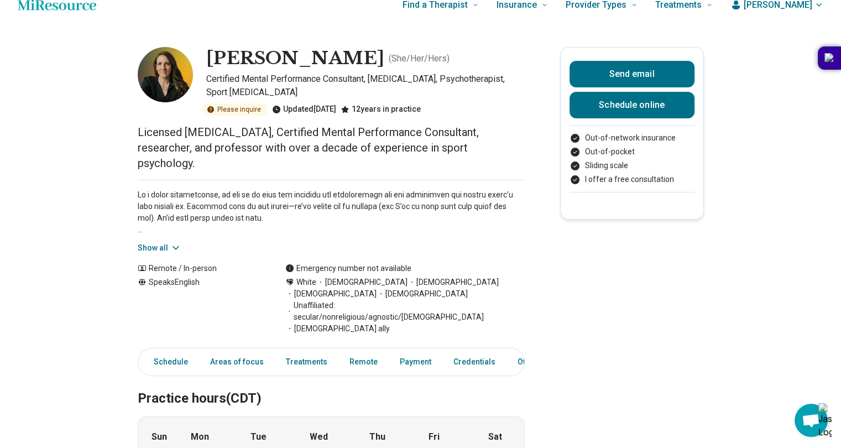
click at [169, 242] on button "Show all" at bounding box center [160, 248] width 44 height 12
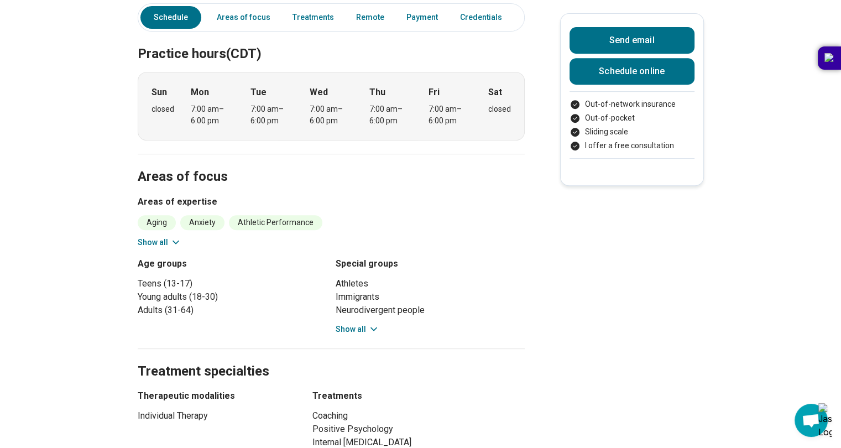
scroll to position [479, 0]
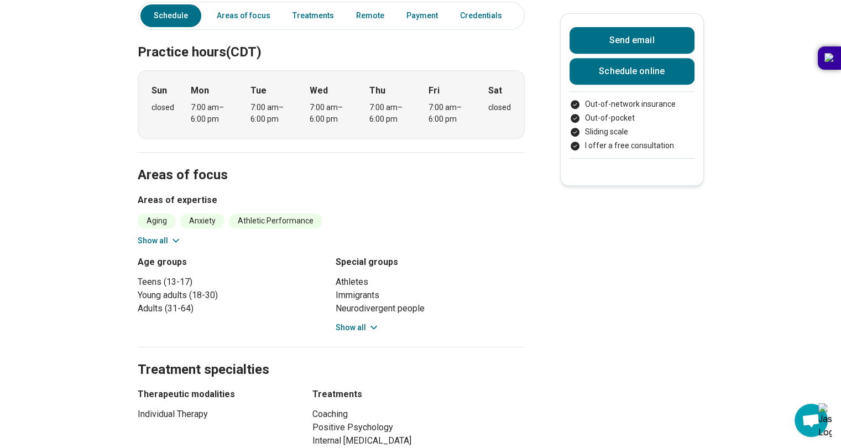
click at [175, 235] on icon at bounding box center [175, 240] width 11 height 11
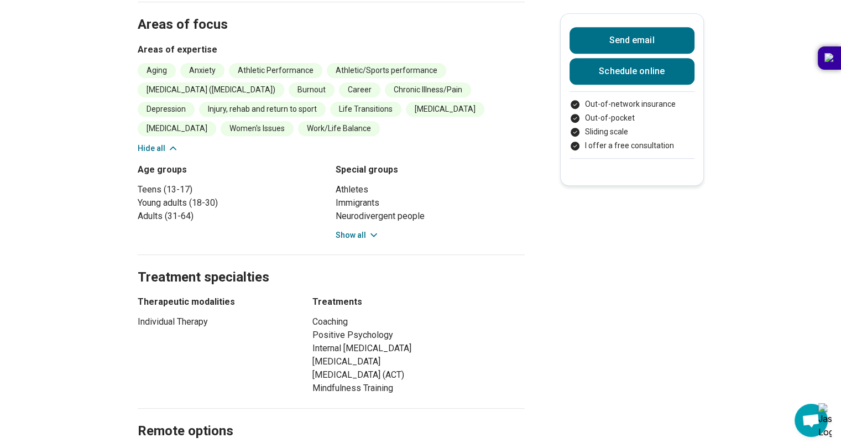
scroll to position [629, 0]
click at [363, 230] on button "Show all" at bounding box center [358, 236] width 44 height 12
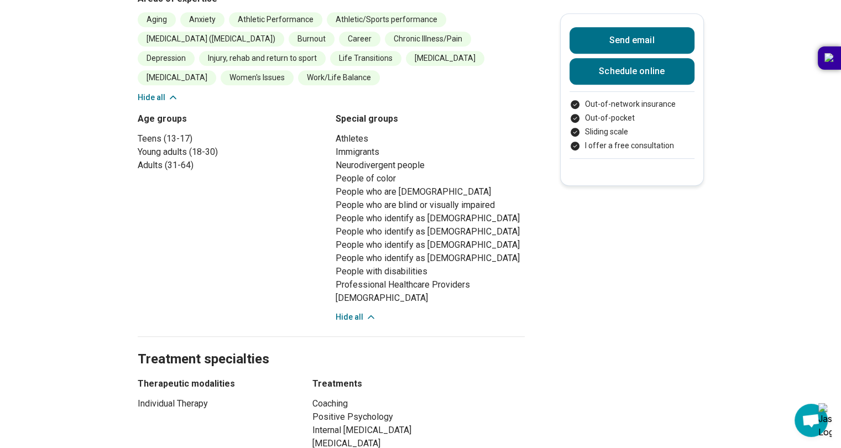
scroll to position [680, 0]
click at [369, 312] on icon at bounding box center [370, 317] width 11 height 11
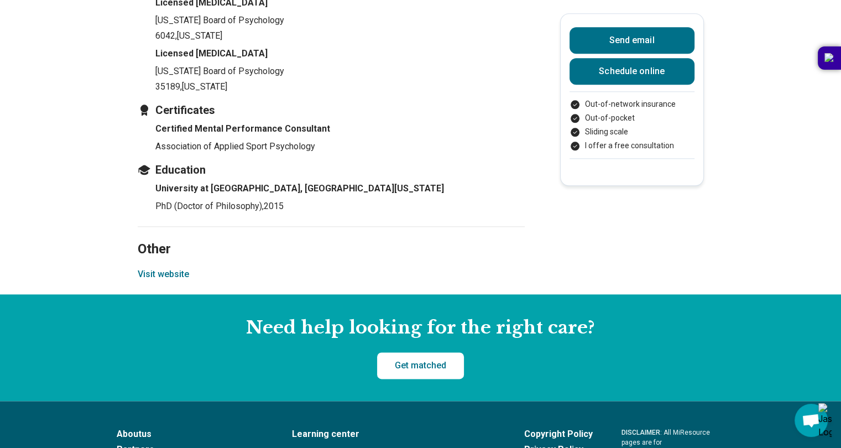
scroll to position [1389, 0]
click at [633, 72] on link "Schedule online" at bounding box center [632, 71] width 125 height 27
